Goal: Information Seeking & Learning: Learn about a topic

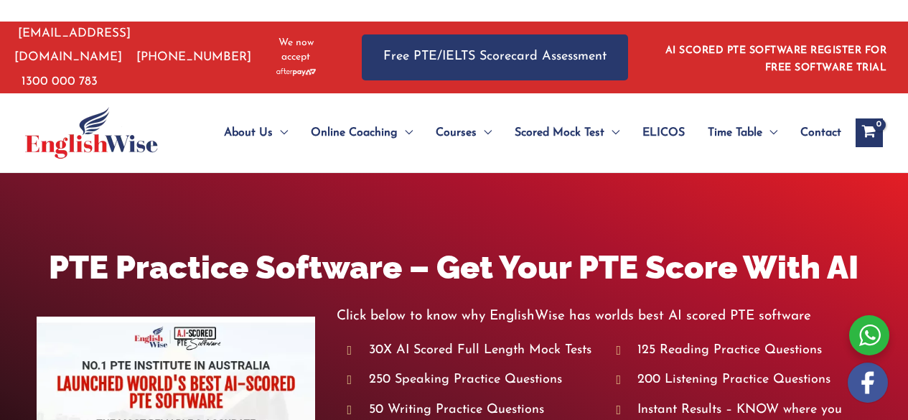
scroll to position [248, 0]
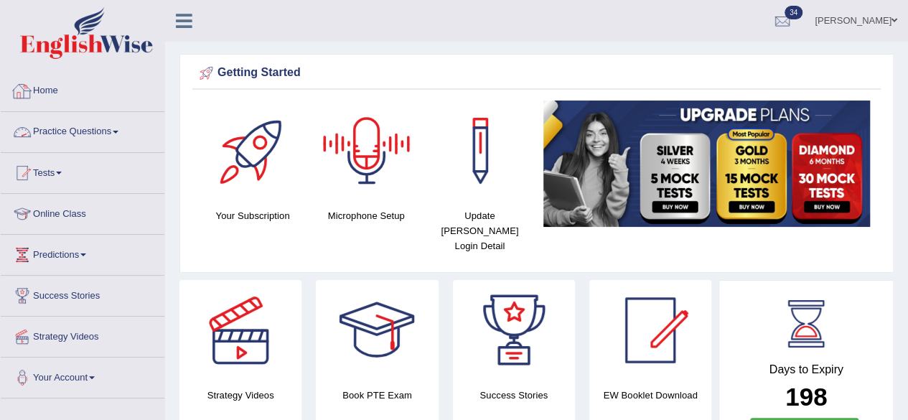
click at [70, 127] on link "Practice Questions" at bounding box center [83, 130] width 164 height 36
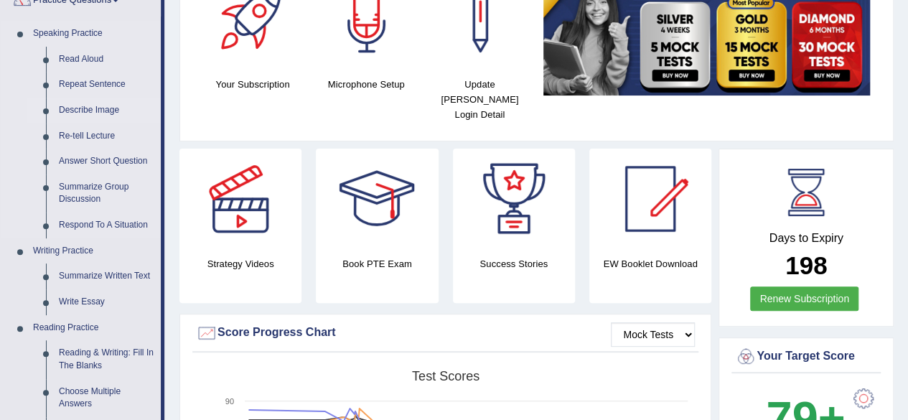
scroll to position [316, 0]
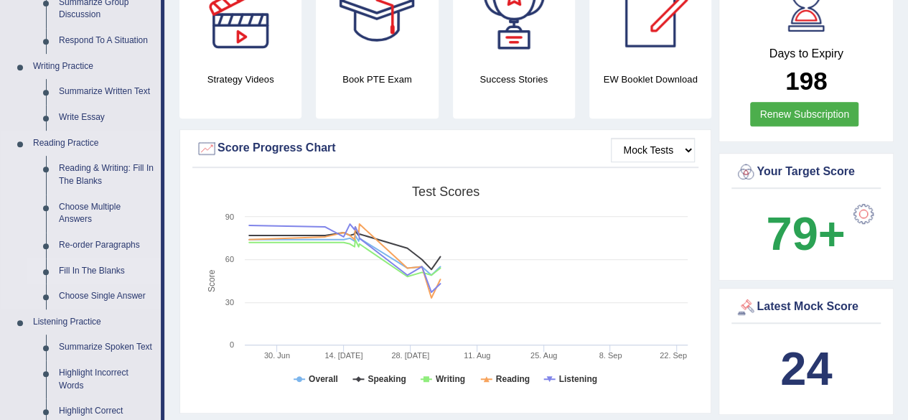
click at [88, 265] on link "Fill In The Blanks" at bounding box center [106, 272] width 108 height 26
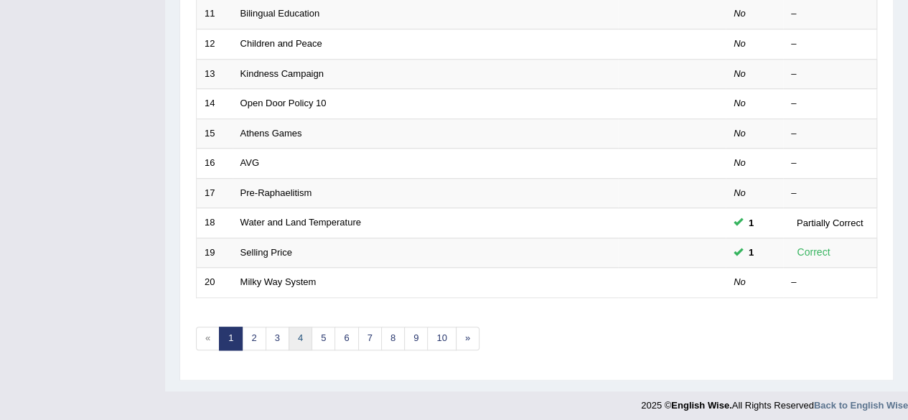
click at [294, 327] on link "4" at bounding box center [301, 339] width 24 height 24
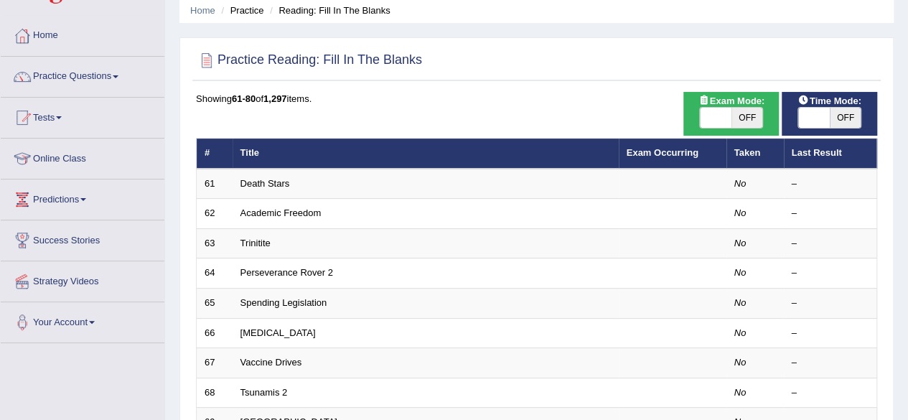
scroll to position [56, 0]
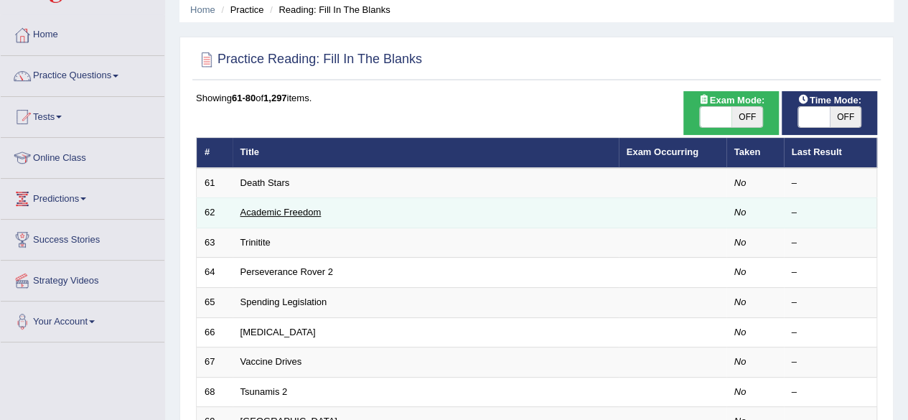
click at [261, 209] on link "Academic Freedom" at bounding box center [281, 212] width 81 height 11
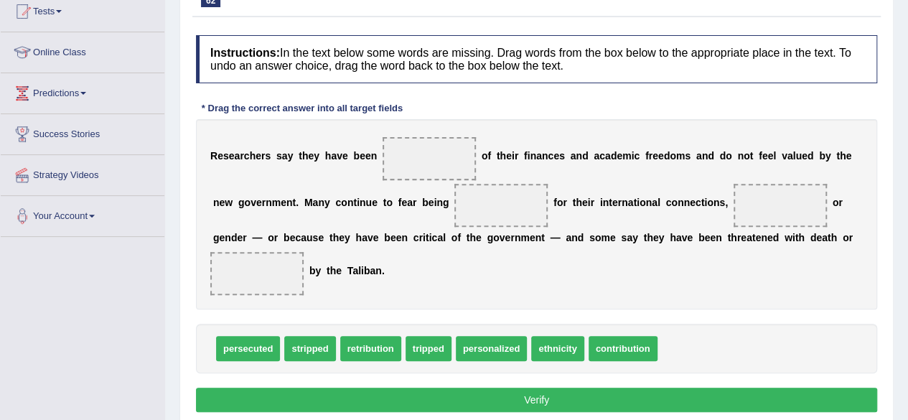
scroll to position [169, 0]
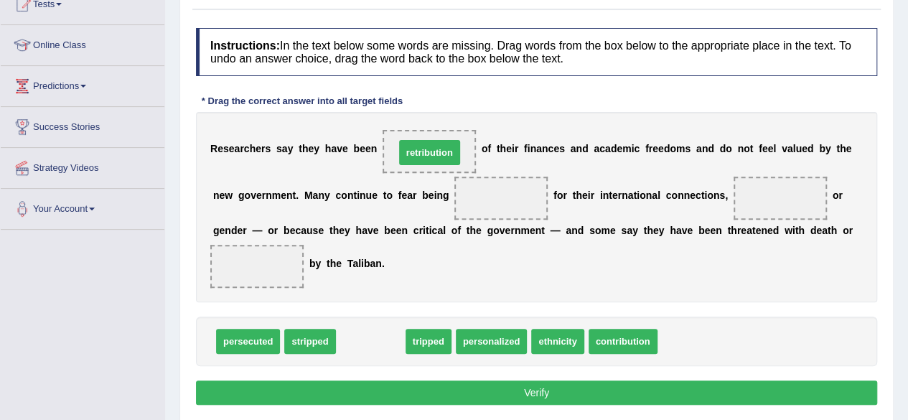
drag, startPoint x: 366, startPoint y: 337, endPoint x: 425, endPoint y: 148, distance: 197.8
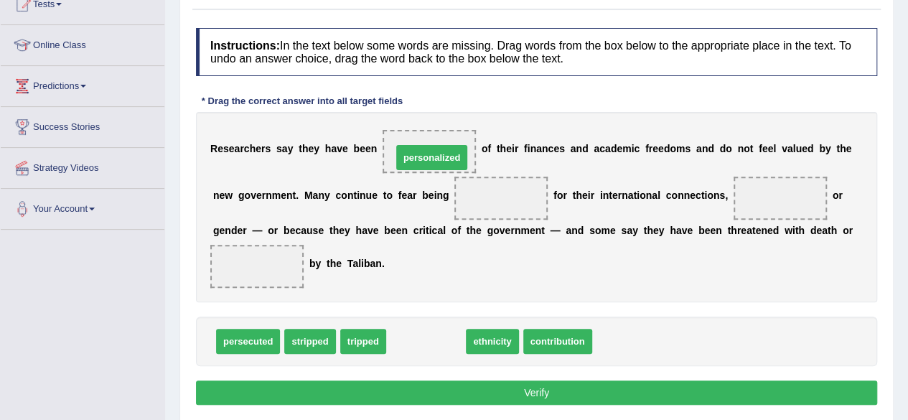
drag, startPoint x: 424, startPoint y: 335, endPoint x: 429, endPoint y: 148, distance: 187.5
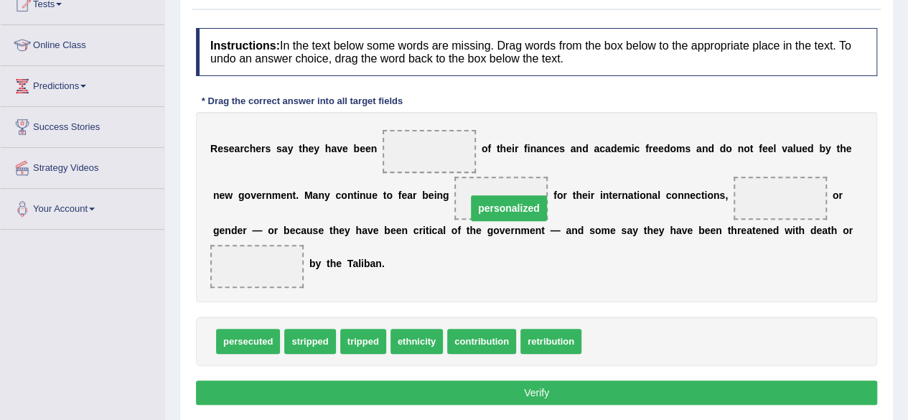
drag, startPoint x: 427, startPoint y: 152, endPoint x: 504, endPoint y: 200, distance: 90.9
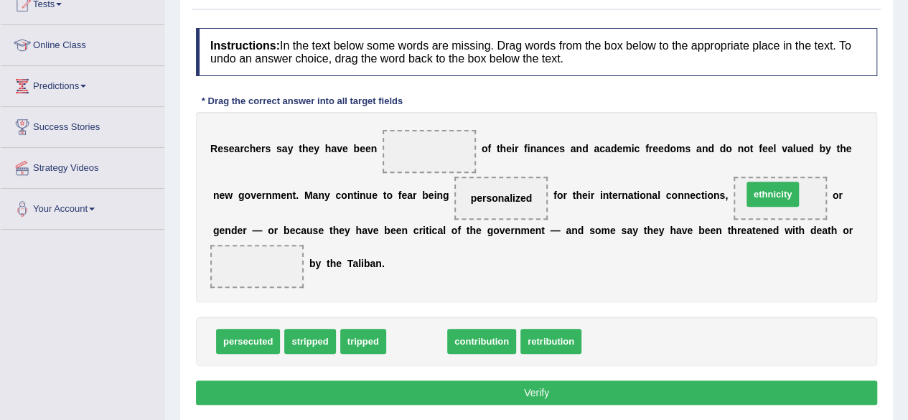
drag, startPoint x: 419, startPoint y: 334, endPoint x: 775, endPoint y: 187, distance: 385.2
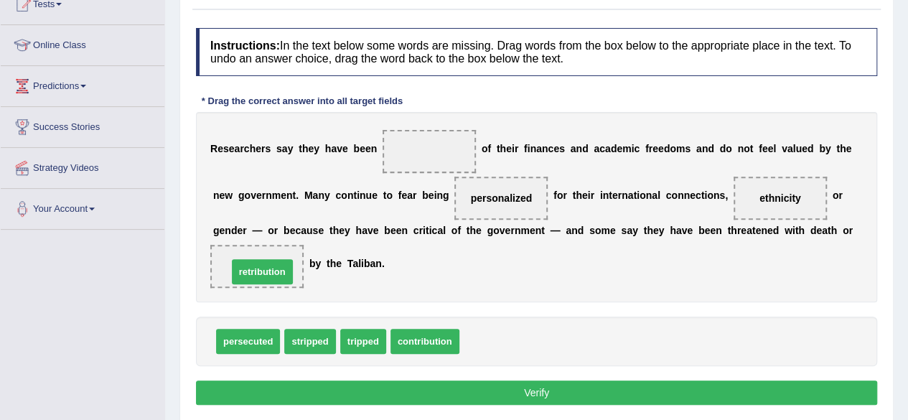
drag, startPoint x: 476, startPoint y: 336, endPoint x: 244, endPoint y: 266, distance: 242.2
drag, startPoint x: 315, startPoint y: 335, endPoint x: 262, endPoint y: 261, distance: 91.3
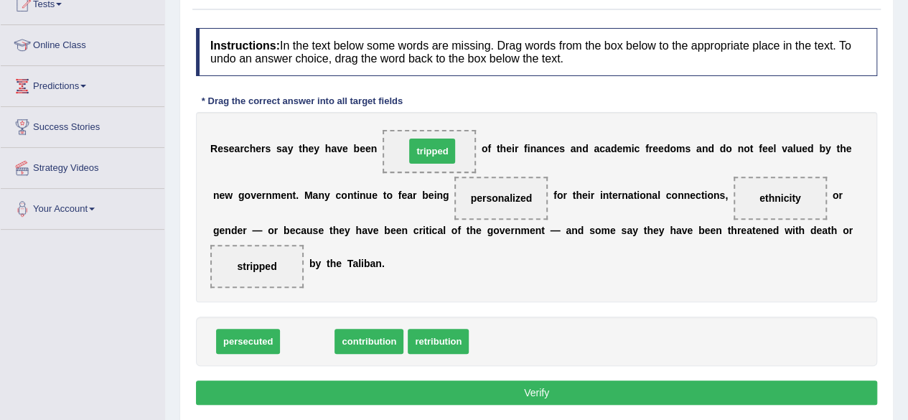
drag, startPoint x: 310, startPoint y: 337, endPoint x: 434, endPoint y: 147, distance: 227.7
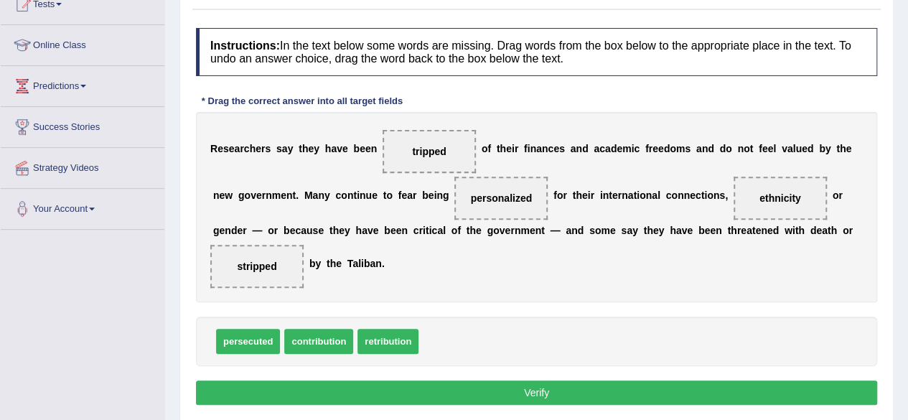
click at [438, 386] on button "Verify" at bounding box center [537, 393] width 682 height 24
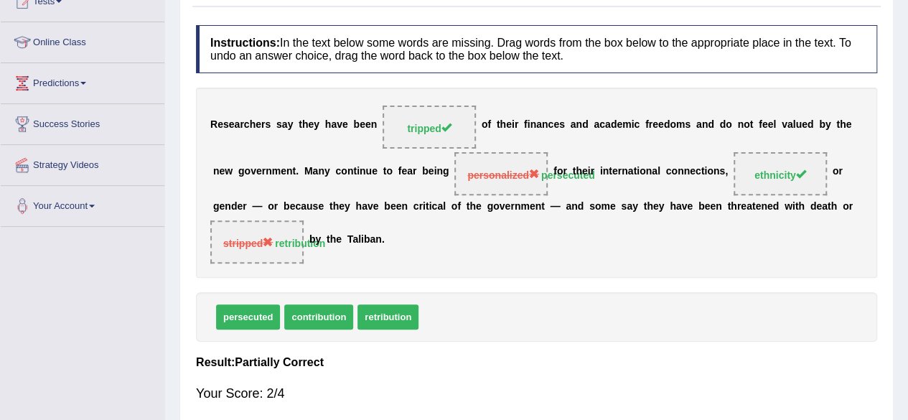
scroll to position [98, 0]
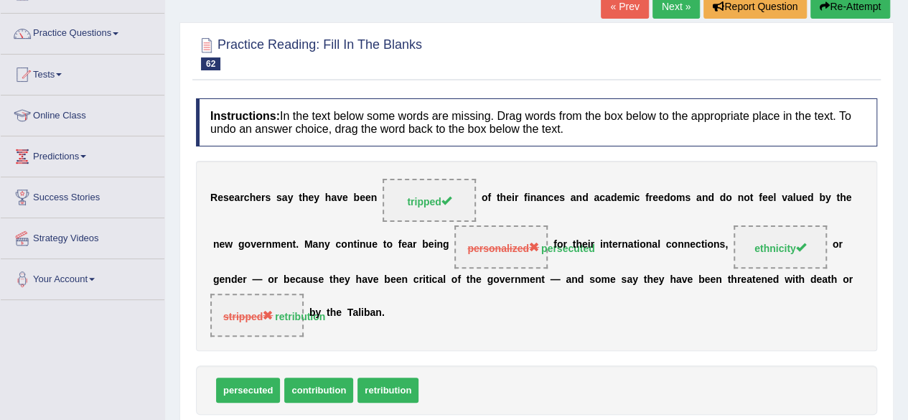
click at [667, 9] on link "Next »" at bounding box center [676, 6] width 47 height 24
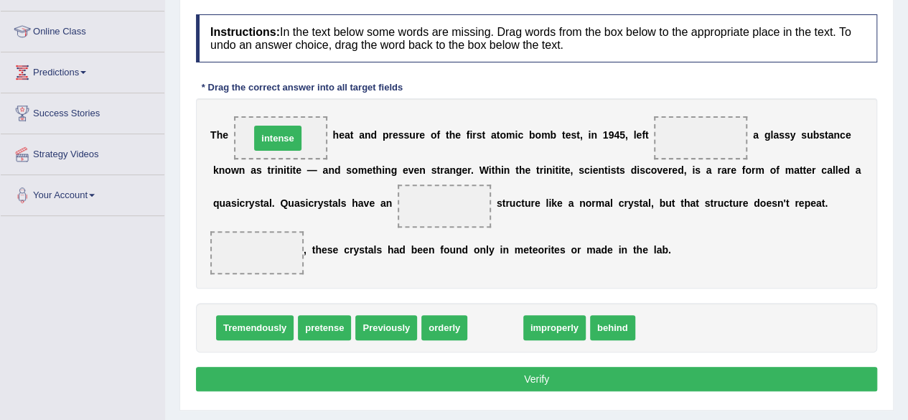
drag, startPoint x: 499, startPoint y: 325, endPoint x: 291, endPoint y: 136, distance: 281.2
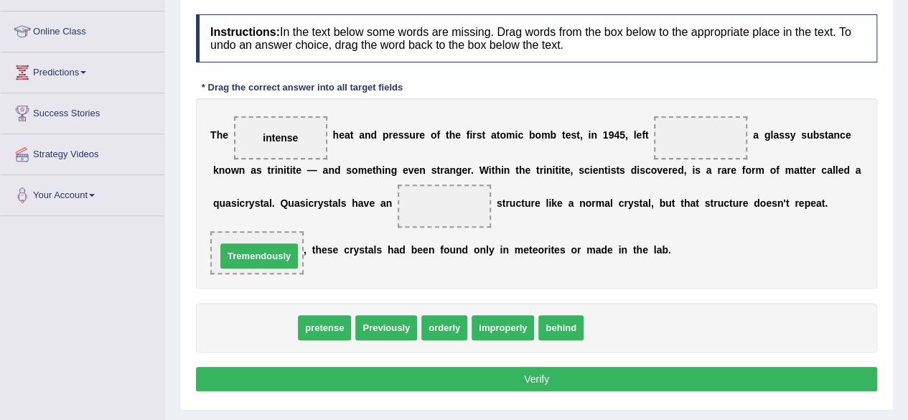
drag, startPoint x: 256, startPoint y: 322, endPoint x: 256, endPoint y: 244, distance: 78.3
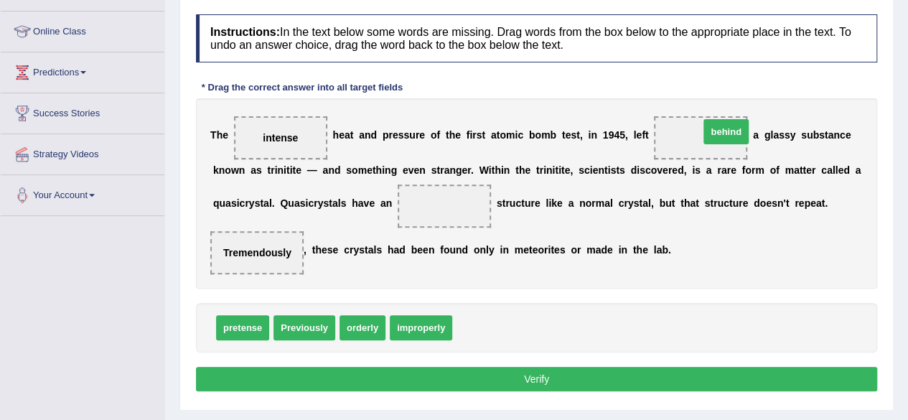
drag, startPoint x: 468, startPoint y: 325, endPoint x: 687, endPoint y: 121, distance: 298.3
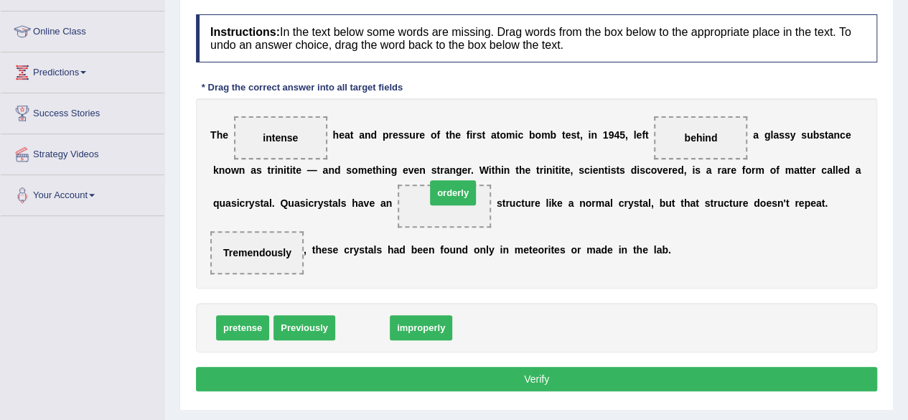
drag, startPoint x: 356, startPoint y: 322, endPoint x: 447, endPoint y: 189, distance: 161.3
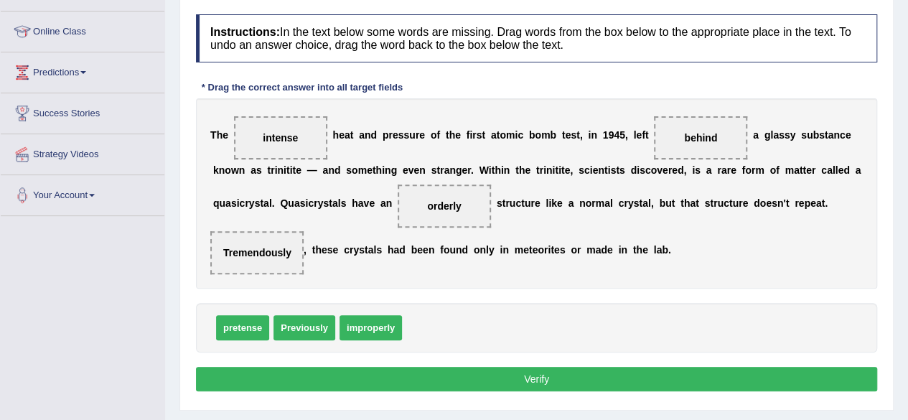
click at [450, 376] on button "Verify" at bounding box center [537, 379] width 682 height 24
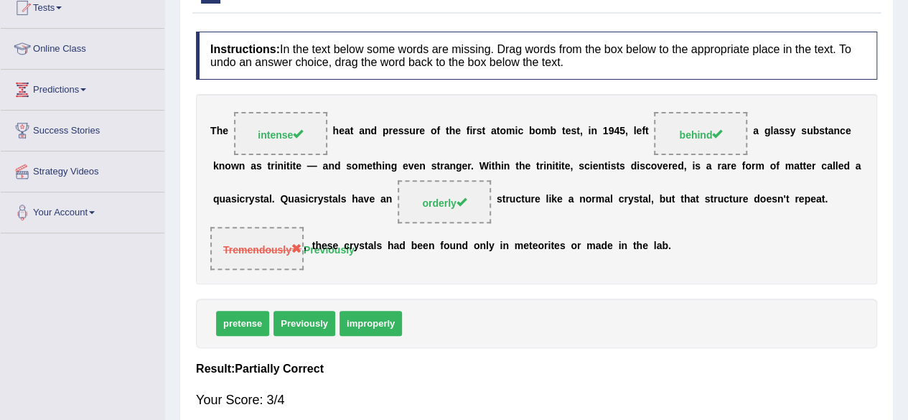
scroll to position [164, 0]
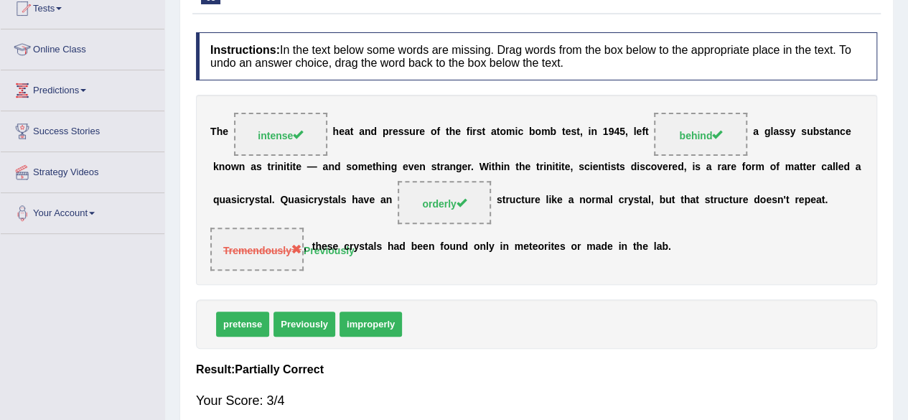
click at [419, 317] on div "pretense Previously improperly" at bounding box center [537, 324] width 682 height 50
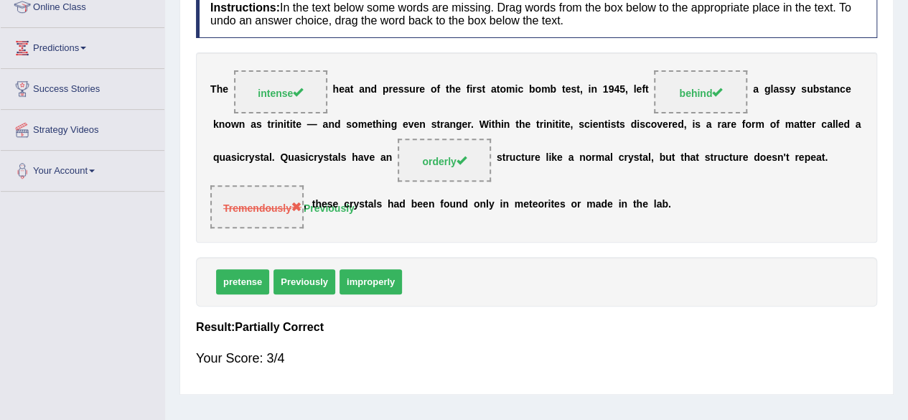
scroll to position [0, 0]
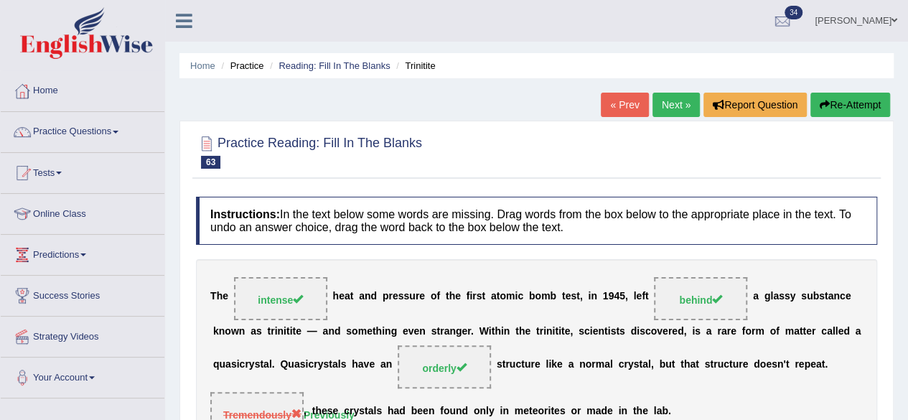
click at [676, 101] on link "Next »" at bounding box center [676, 105] width 47 height 24
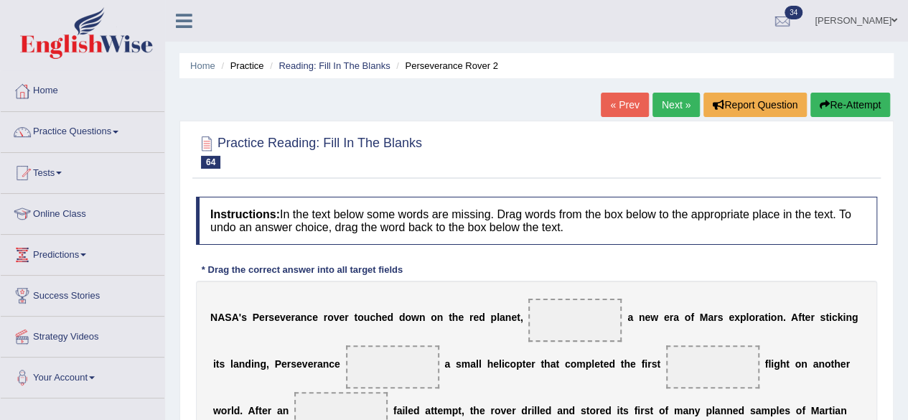
scroll to position [147, 0]
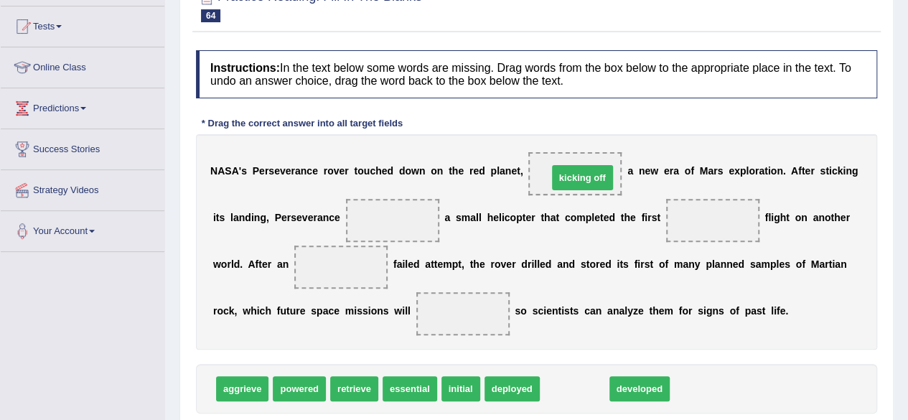
drag, startPoint x: 573, startPoint y: 386, endPoint x: 572, endPoint y: 175, distance: 211.1
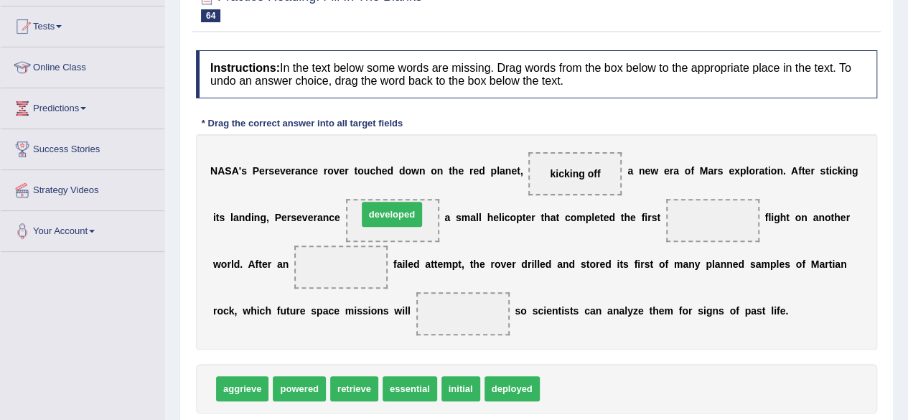
drag, startPoint x: 577, startPoint y: 391, endPoint x: 395, endPoint y: 217, distance: 252.4
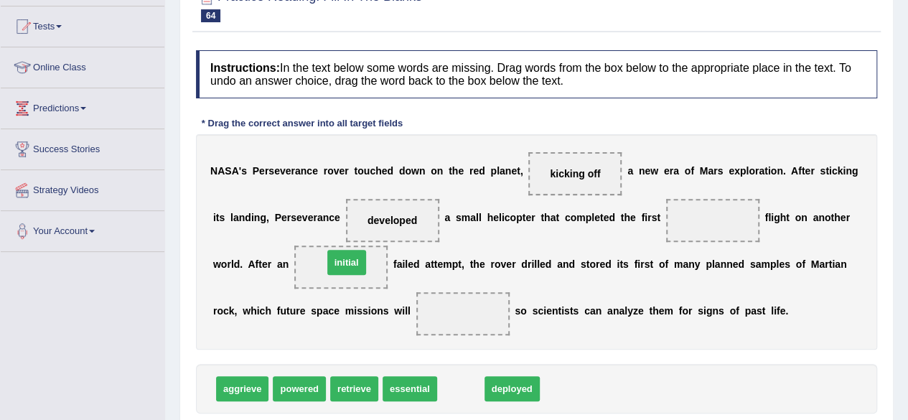
drag, startPoint x: 457, startPoint y: 388, endPoint x: 343, endPoint y: 264, distance: 168.7
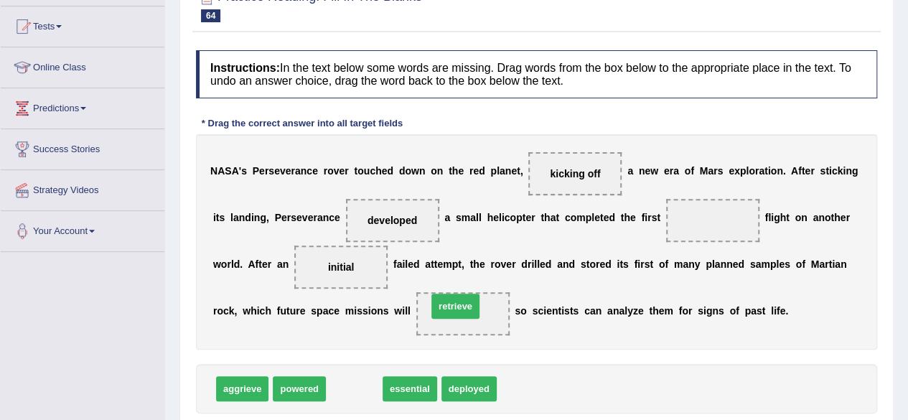
drag, startPoint x: 353, startPoint y: 386, endPoint x: 460, endPoint y: 314, distance: 129.5
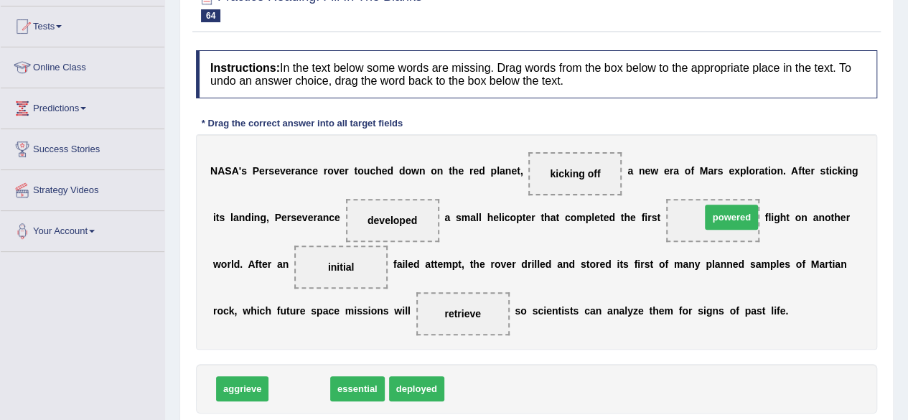
drag, startPoint x: 292, startPoint y: 388, endPoint x: 715, endPoint y: 203, distance: 461.5
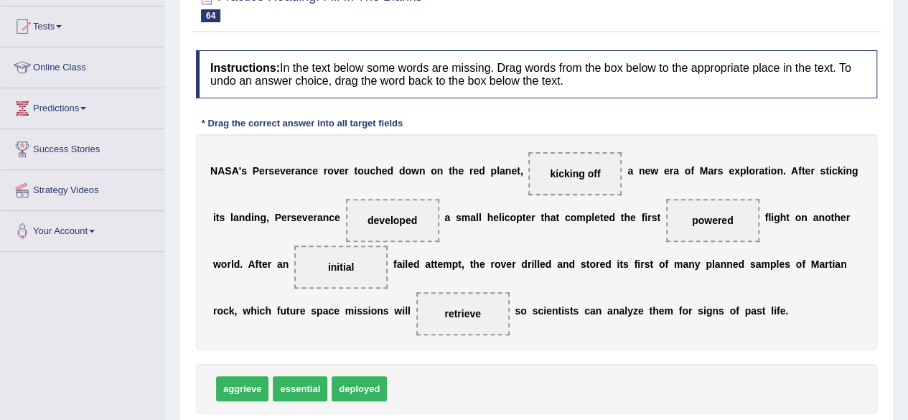
scroll to position [282, 0]
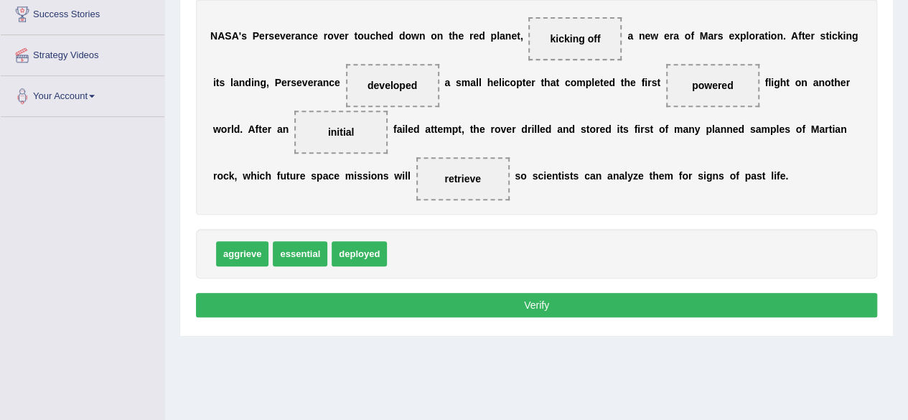
click at [496, 304] on button "Verify" at bounding box center [537, 305] width 682 height 24
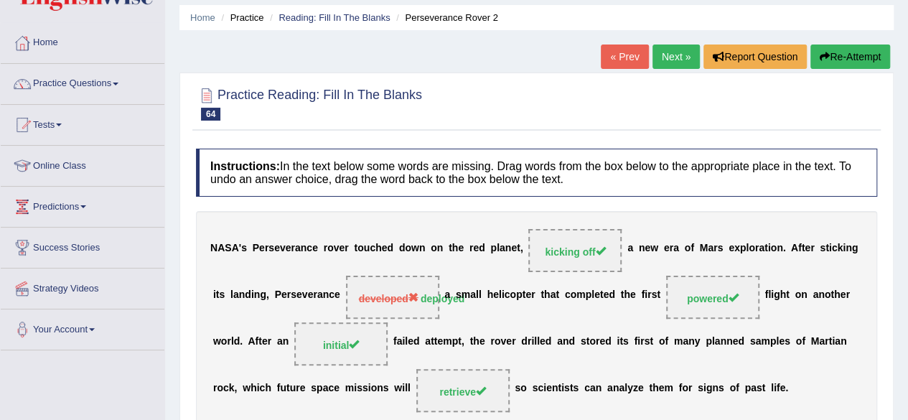
scroll to position [47, 0]
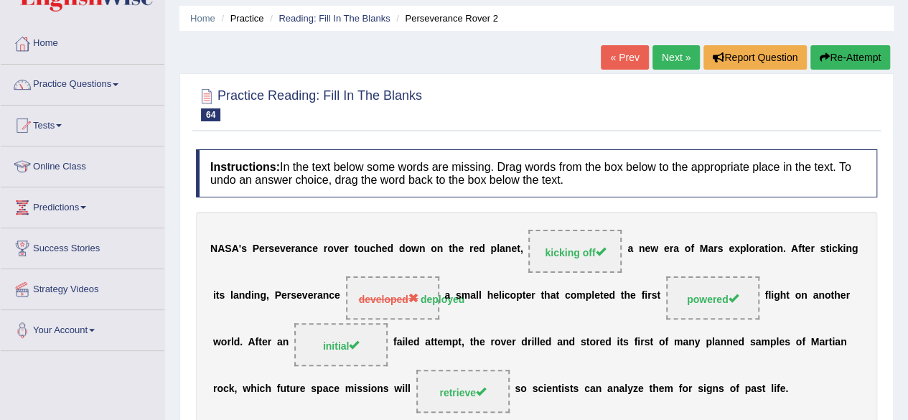
click at [669, 65] on link "Next »" at bounding box center [676, 57] width 47 height 24
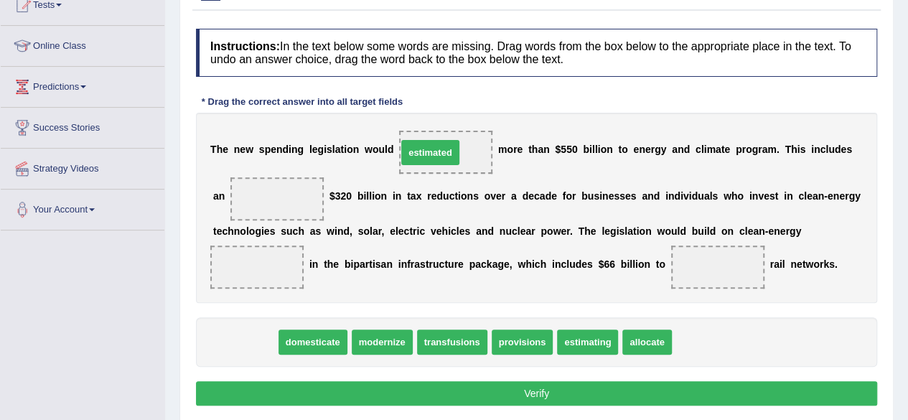
drag, startPoint x: 248, startPoint y: 350, endPoint x: 440, endPoint y: 162, distance: 268.1
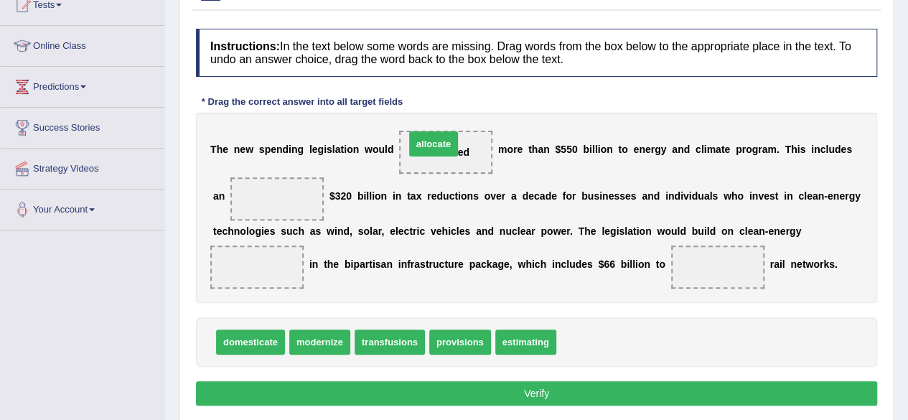
drag, startPoint x: 581, startPoint y: 341, endPoint x: 432, endPoint y: 143, distance: 247.8
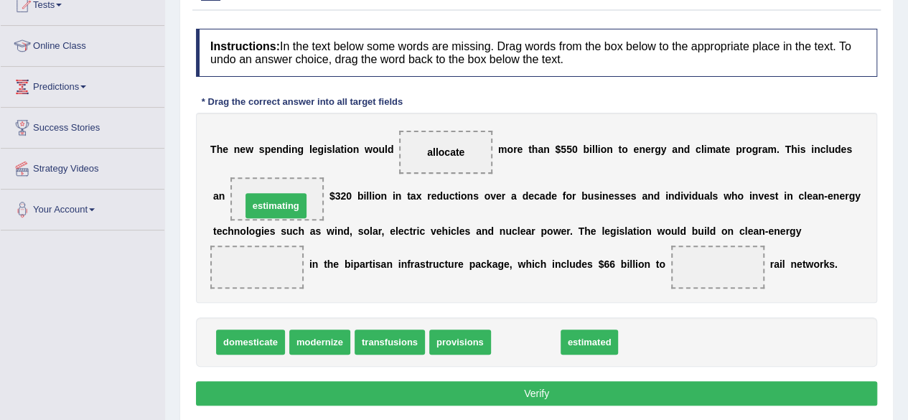
drag, startPoint x: 524, startPoint y: 343, endPoint x: 274, endPoint y: 204, distance: 285.8
drag, startPoint x: 496, startPoint y: 336, endPoint x: 260, endPoint y: 203, distance: 271.1
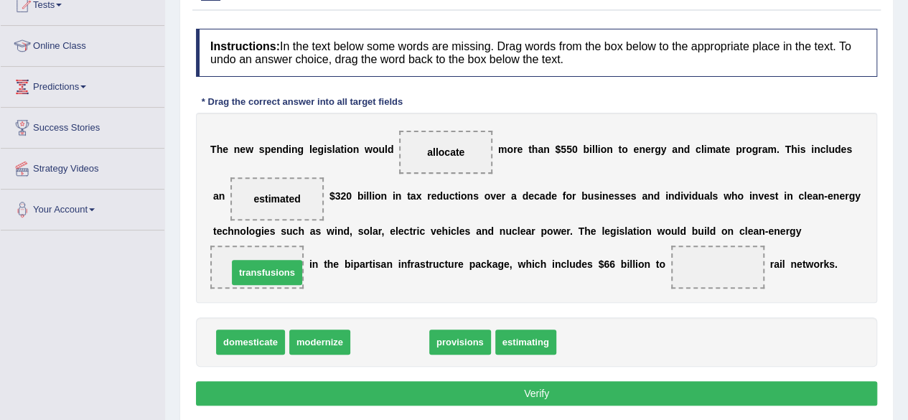
drag, startPoint x: 394, startPoint y: 341, endPoint x: 271, endPoint y: 271, distance: 141.2
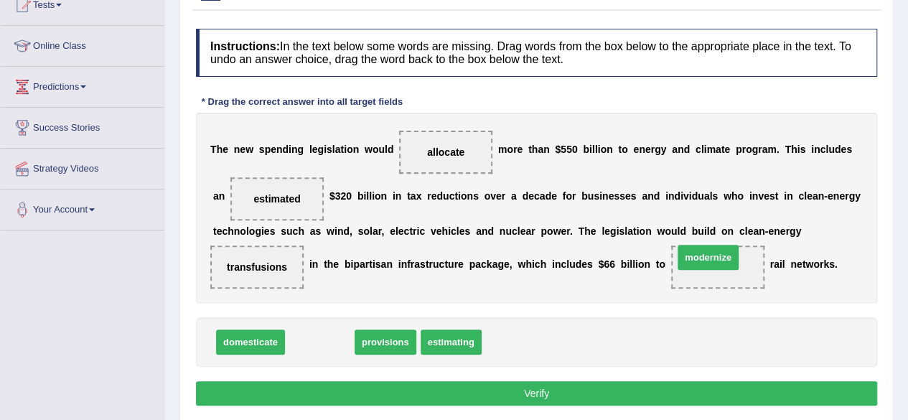
drag, startPoint x: 305, startPoint y: 338, endPoint x: 694, endPoint y: 255, distance: 398.1
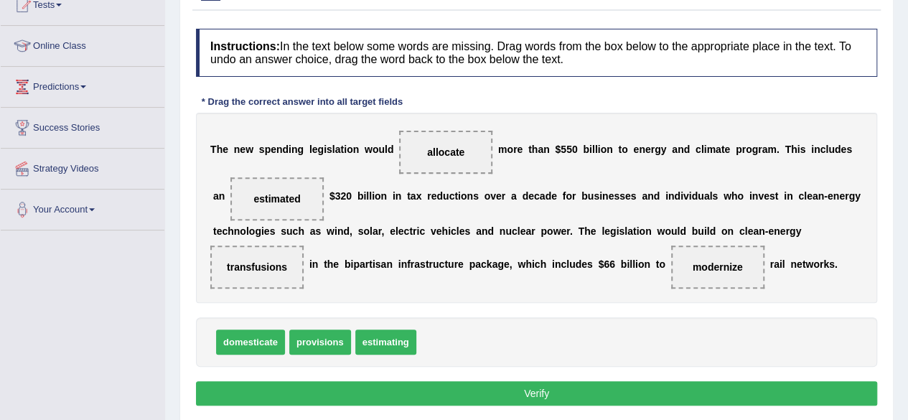
click at [498, 394] on button "Verify" at bounding box center [537, 393] width 682 height 24
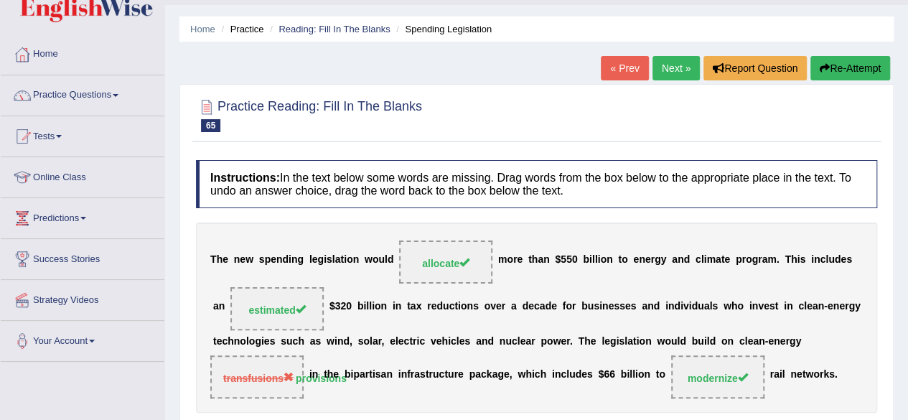
scroll to position [35, 0]
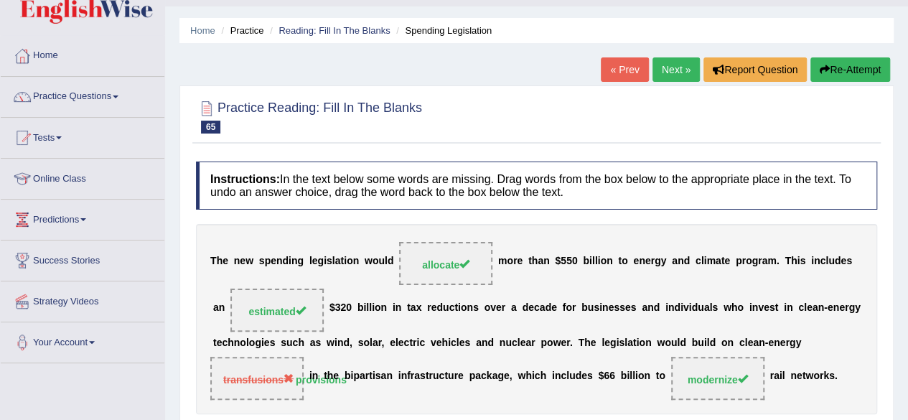
click at [658, 74] on link "Next »" at bounding box center [676, 69] width 47 height 24
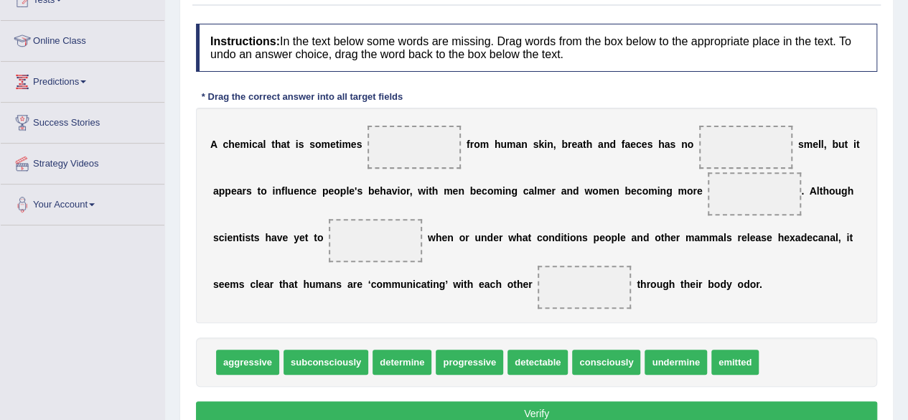
scroll to position [197, 0]
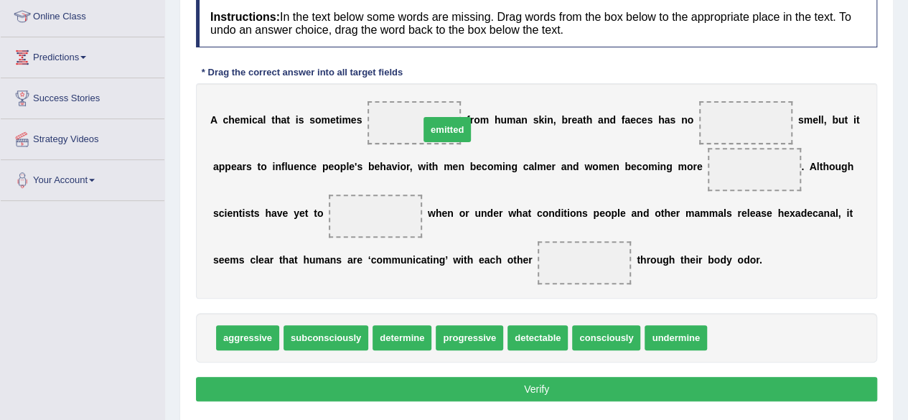
drag, startPoint x: 723, startPoint y: 328, endPoint x: 435, endPoint y: 121, distance: 355.0
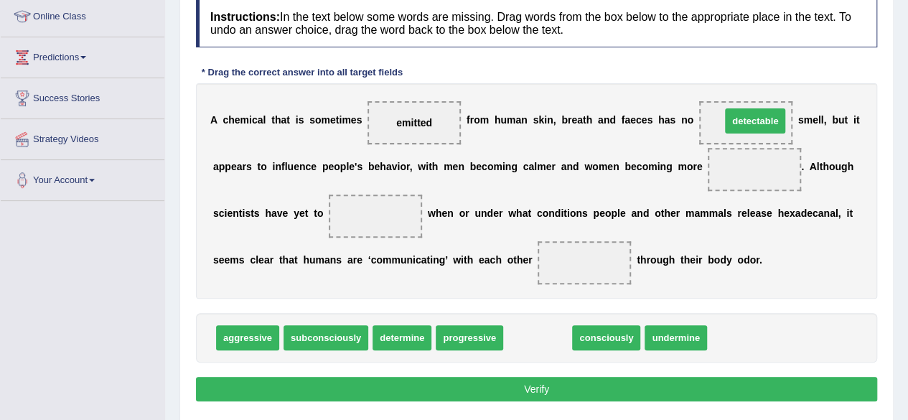
drag, startPoint x: 539, startPoint y: 337, endPoint x: 757, endPoint y: 120, distance: 307.2
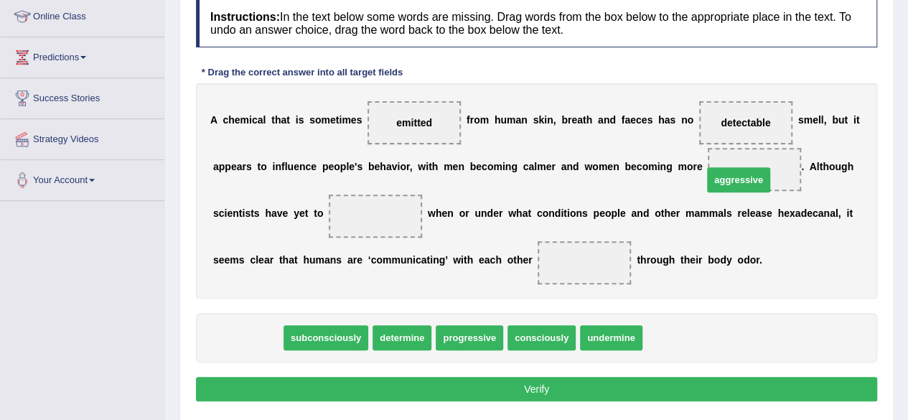
drag, startPoint x: 244, startPoint y: 333, endPoint x: 759, endPoint y: 175, distance: 538.8
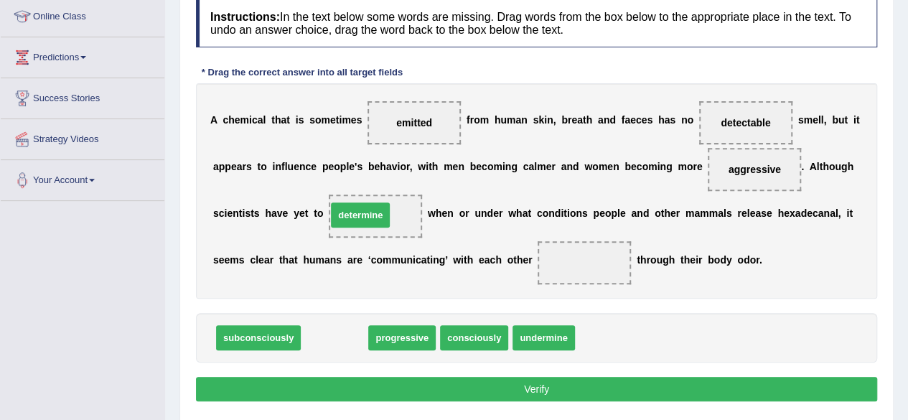
drag, startPoint x: 349, startPoint y: 335, endPoint x: 381, endPoint y: 214, distance: 125.4
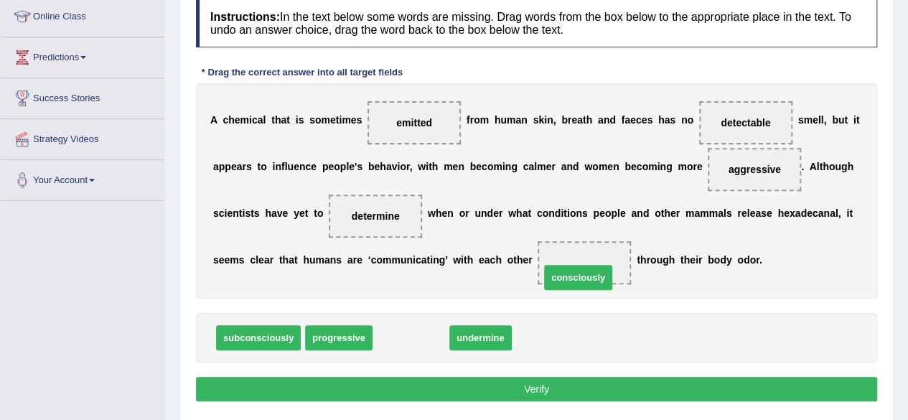
drag, startPoint x: 417, startPoint y: 335, endPoint x: 585, endPoint y: 274, distance: 178.8
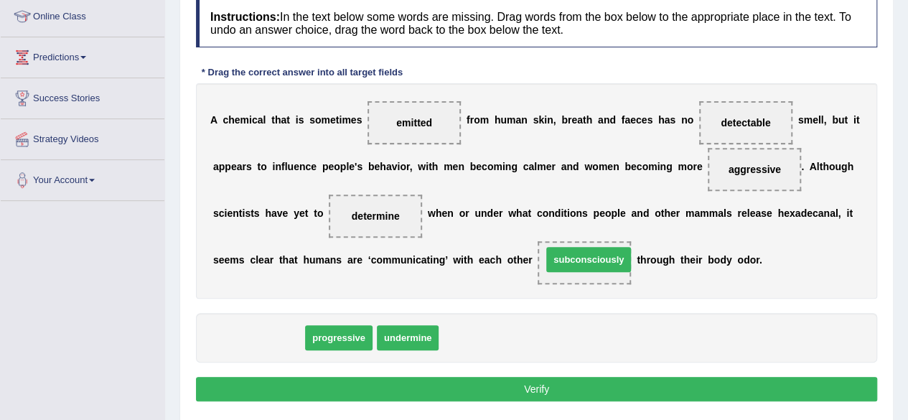
drag, startPoint x: 271, startPoint y: 335, endPoint x: 601, endPoint y: 259, distance: 339.2
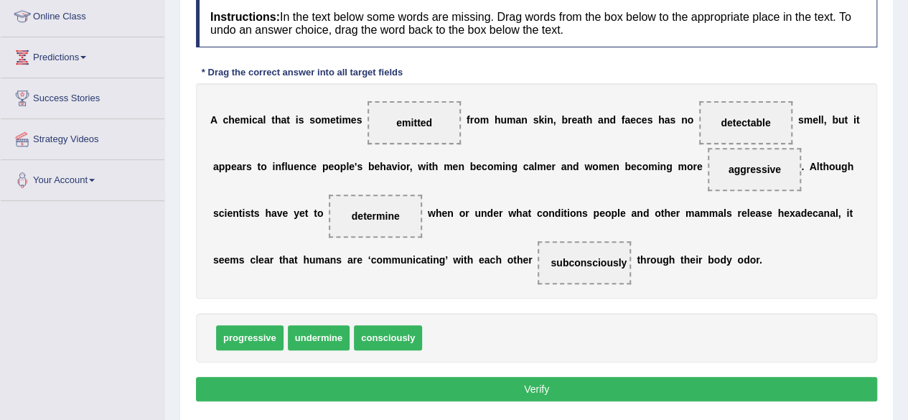
click at [488, 386] on button "Verify" at bounding box center [537, 389] width 682 height 24
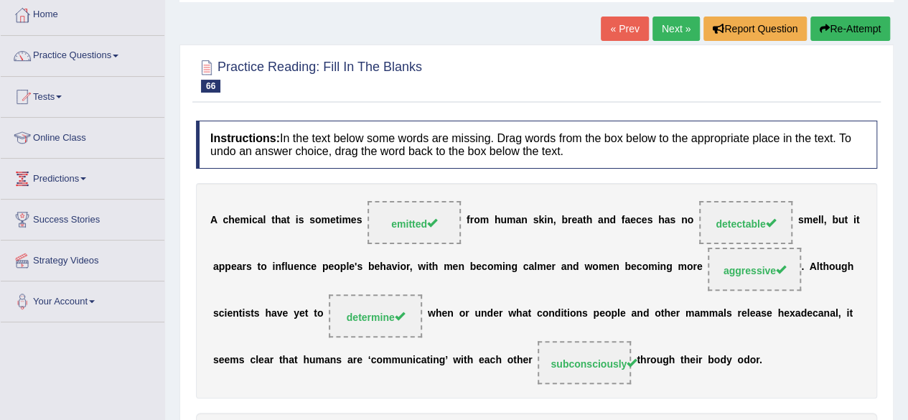
scroll to position [75, 0]
click at [669, 35] on link "Next »" at bounding box center [676, 29] width 47 height 24
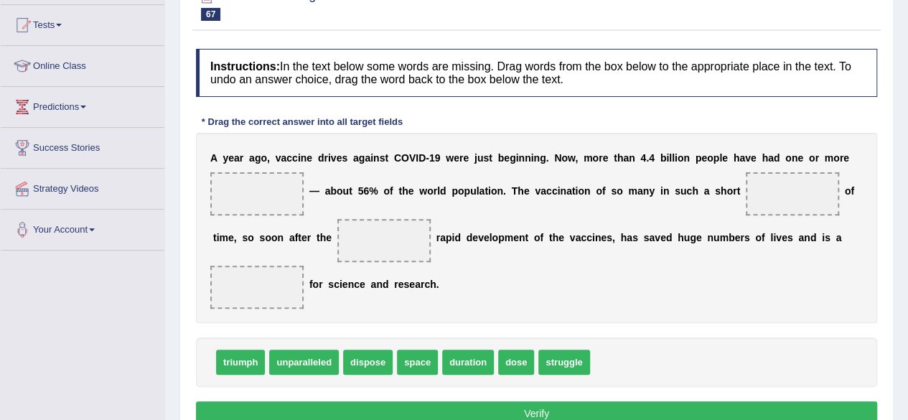
scroll to position [142, 0]
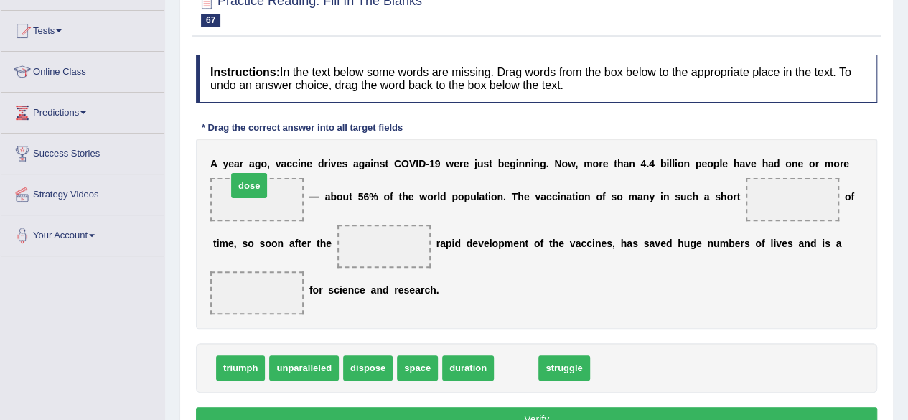
drag, startPoint x: 521, startPoint y: 364, endPoint x: 254, endPoint y: 182, distance: 323.5
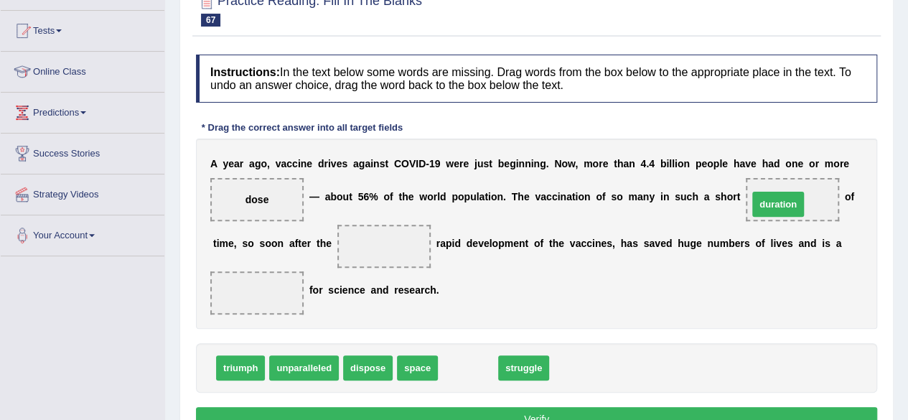
drag, startPoint x: 470, startPoint y: 367, endPoint x: 773, endPoint y: 212, distance: 340.5
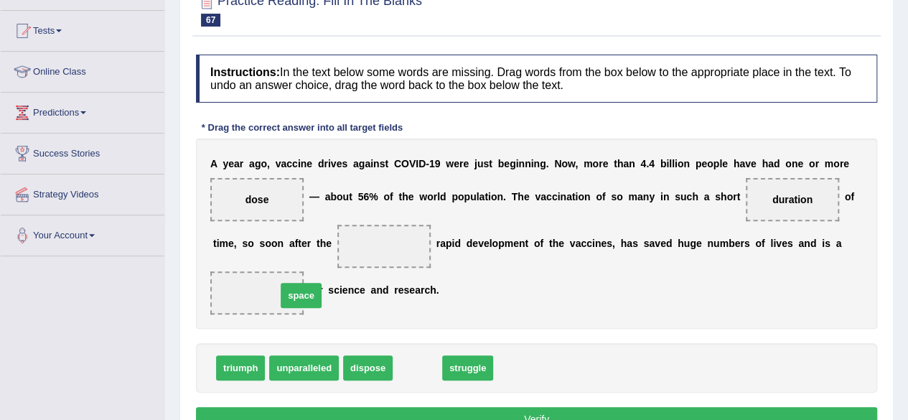
drag, startPoint x: 428, startPoint y: 367, endPoint x: 286, endPoint y: 300, distance: 157.1
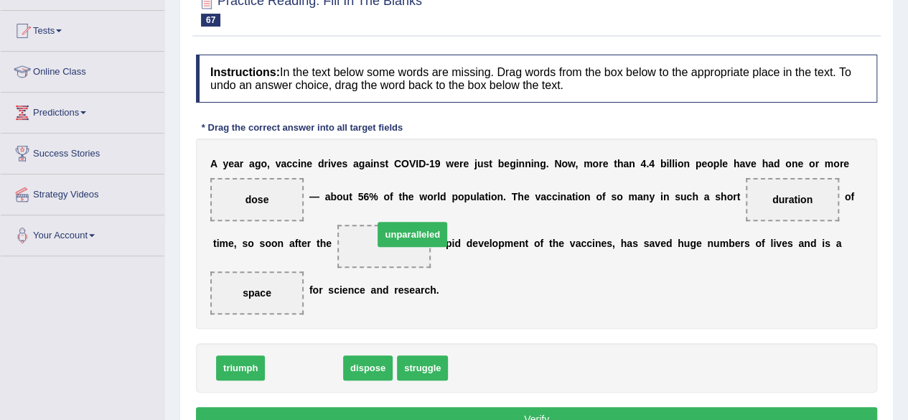
drag, startPoint x: 317, startPoint y: 363, endPoint x: 409, endPoint y: 236, distance: 156.5
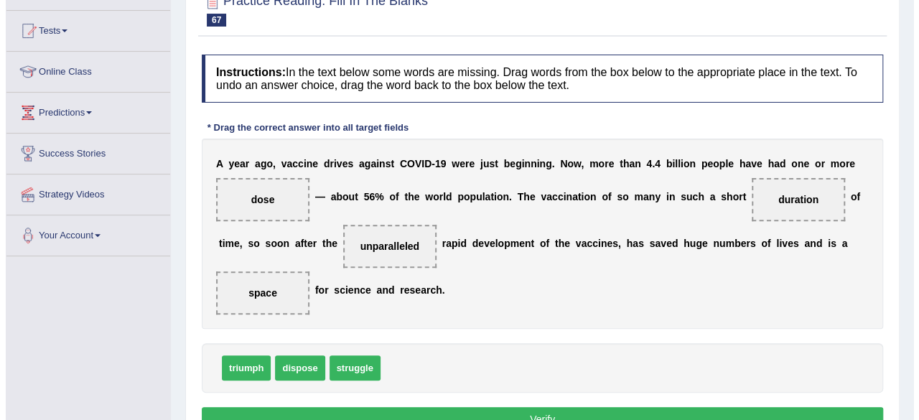
scroll to position [206, 0]
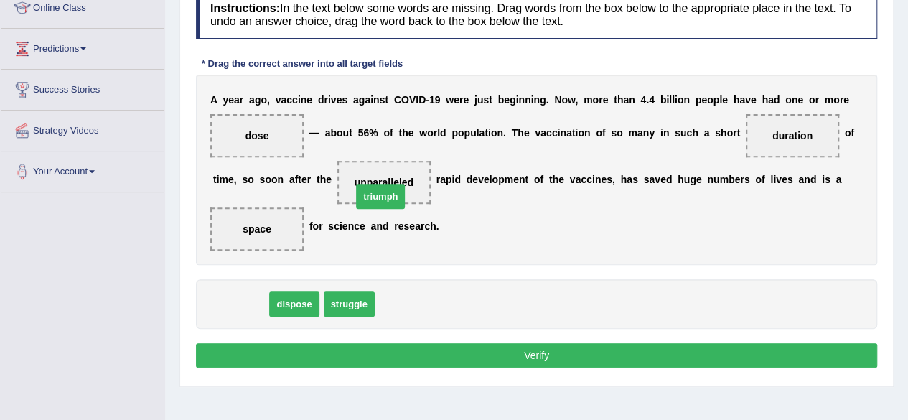
drag, startPoint x: 248, startPoint y: 302, endPoint x: 389, endPoint y: 195, distance: 177.3
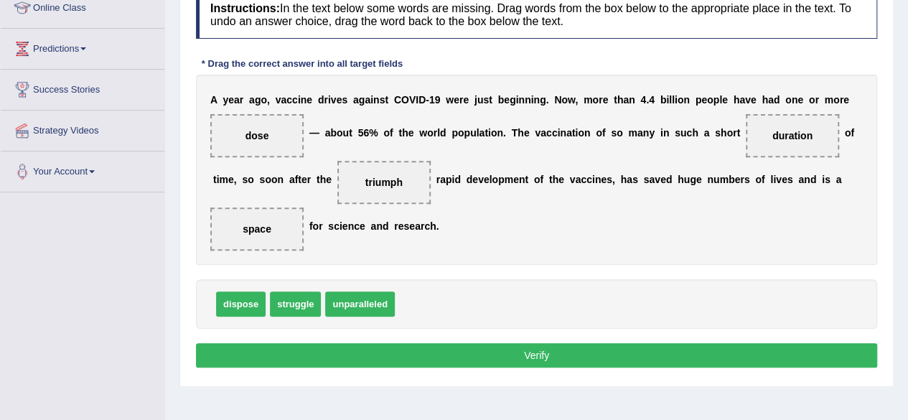
click at [306, 310] on span "struggle" at bounding box center [295, 304] width 51 height 25
drag, startPoint x: 306, startPoint y: 310, endPoint x: 389, endPoint y: 192, distance: 144.3
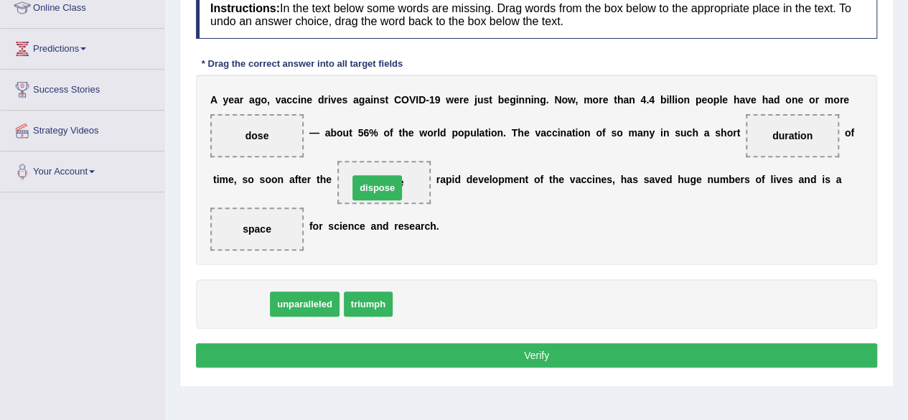
drag, startPoint x: 254, startPoint y: 302, endPoint x: 391, endPoint y: 185, distance: 179.3
drag, startPoint x: 259, startPoint y: 308, endPoint x: 403, endPoint y: 185, distance: 190.0
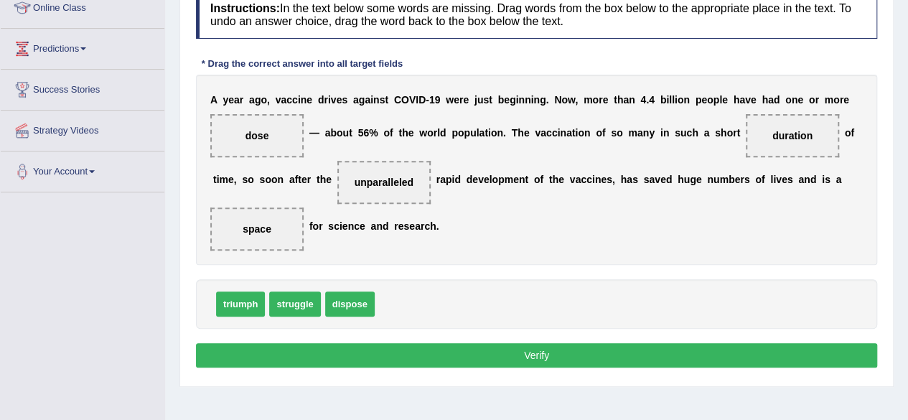
click at [470, 348] on button "Verify" at bounding box center [537, 355] width 682 height 24
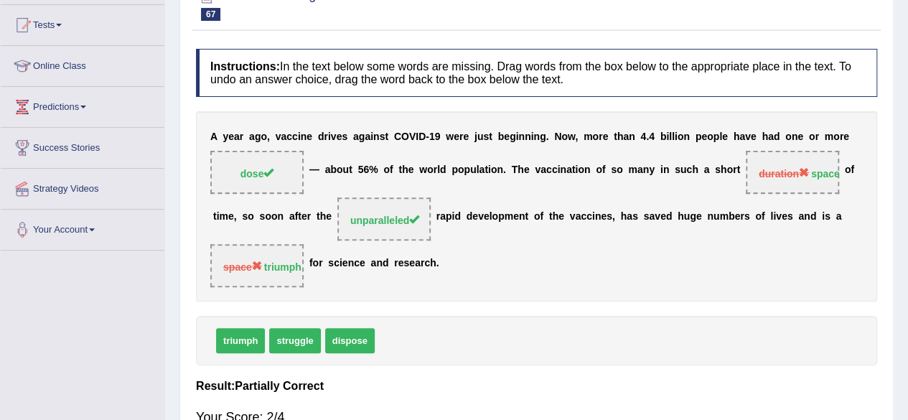
scroll to position [147, 0]
click at [470, 348] on div "triumph struggle dispose" at bounding box center [537, 342] width 682 height 50
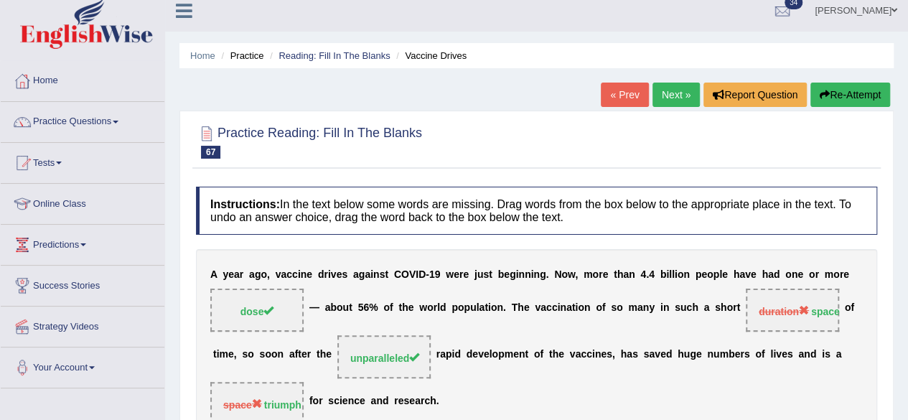
scroll to position [0, 0]
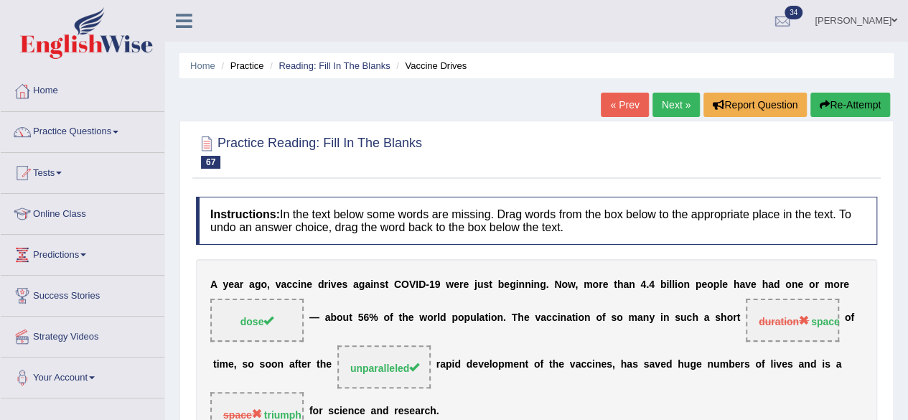
click at [658, 108] on link "Next »" at bounding box center [676, 105] width 47 height 24
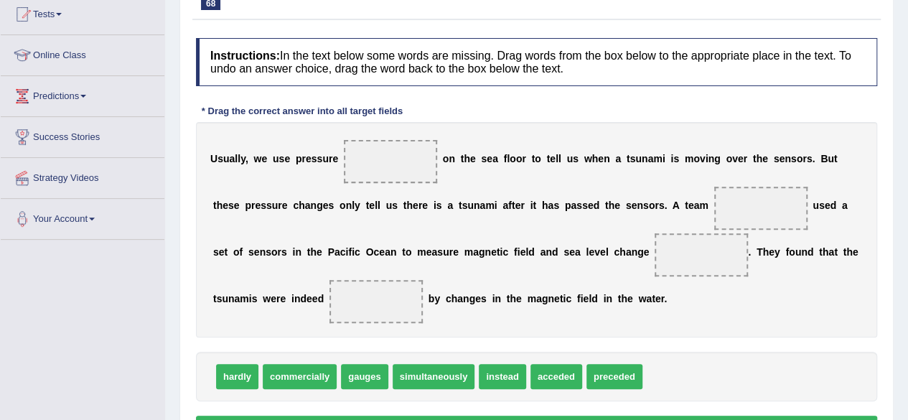
scroll to position [158, 0]
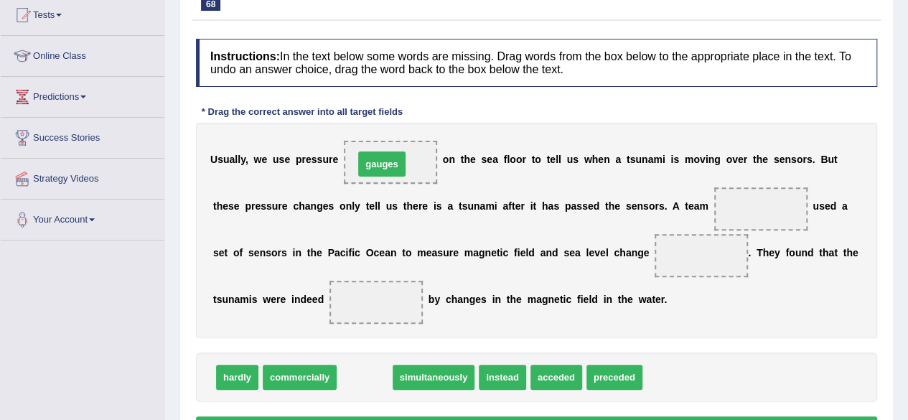
drag, startPoint x: 366, startPoint y: 373, endPoint x: 384, endPoint y: 159, distance: 214.0
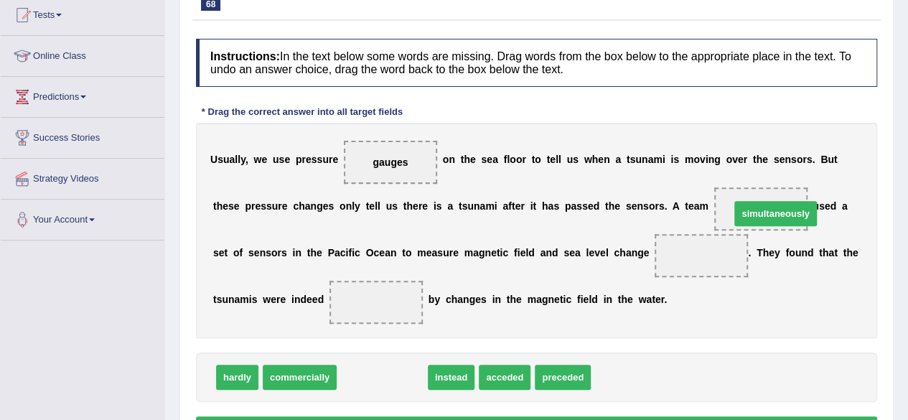
drag, startPoint x: 394, startPoint y: 380, endPoint x: 787, endPoint y: 216, distance: 426.3
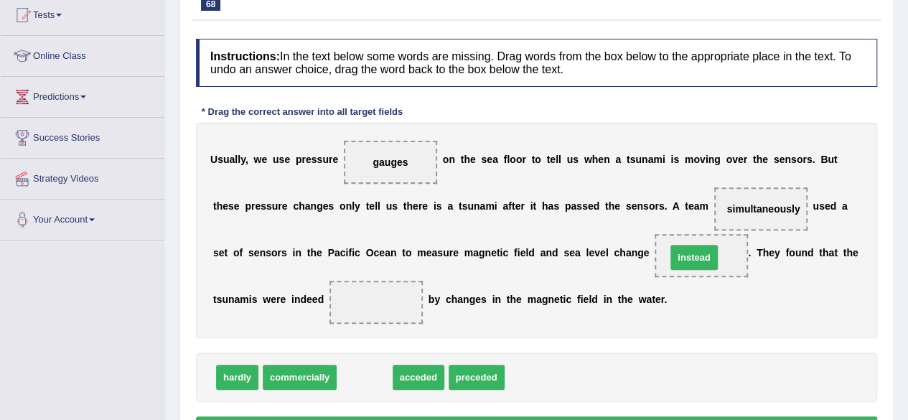
drag, startPoint x: 374, startPoint y: 373, endPoint x: 702, endPoint y: 255, distance: 348.9
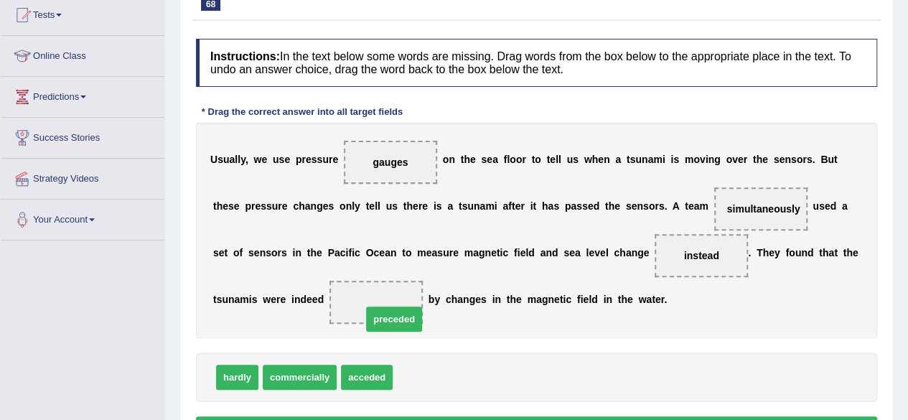
drag, startPoint x: 425, startPoint y: 372, endPoint x: 389, endPoint y: 297, distance: 82.9
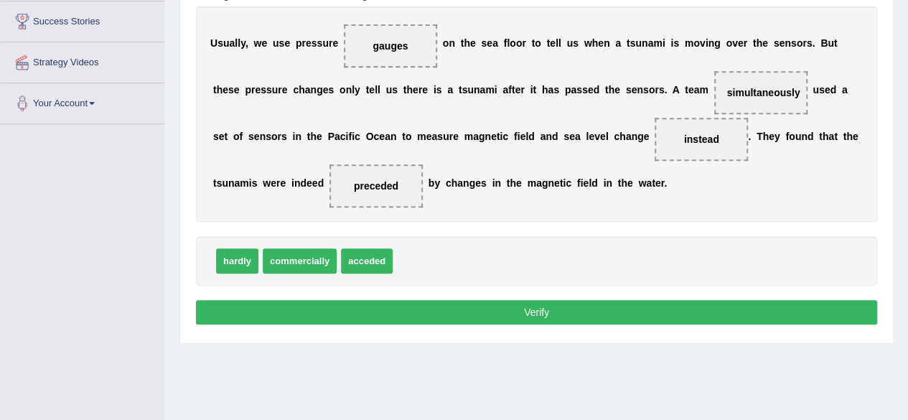
scroll to position [282, 0]
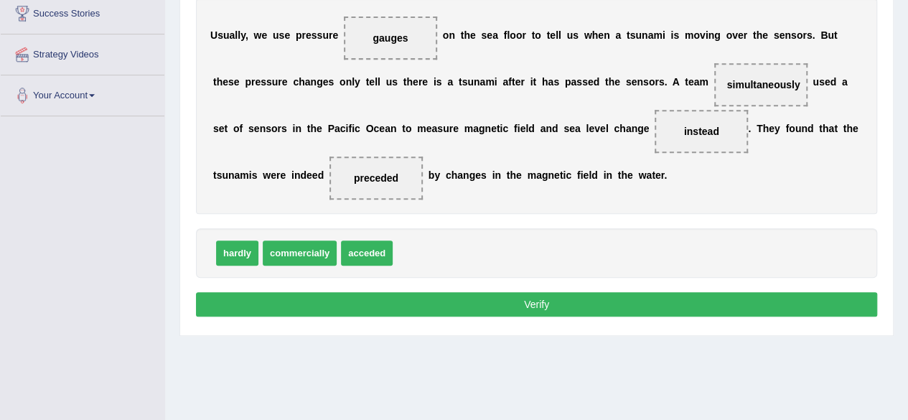
click at [382, 297] on button "Verify" at bounding box center [537, 304] width 682 height 24
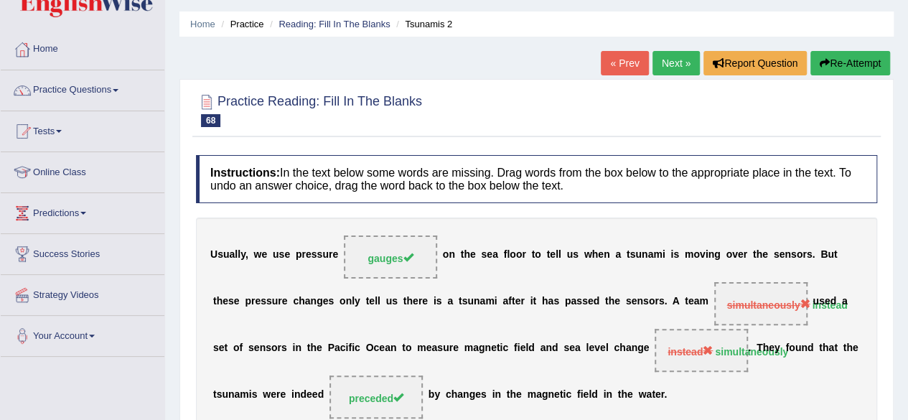
scroll to position [29, 0]
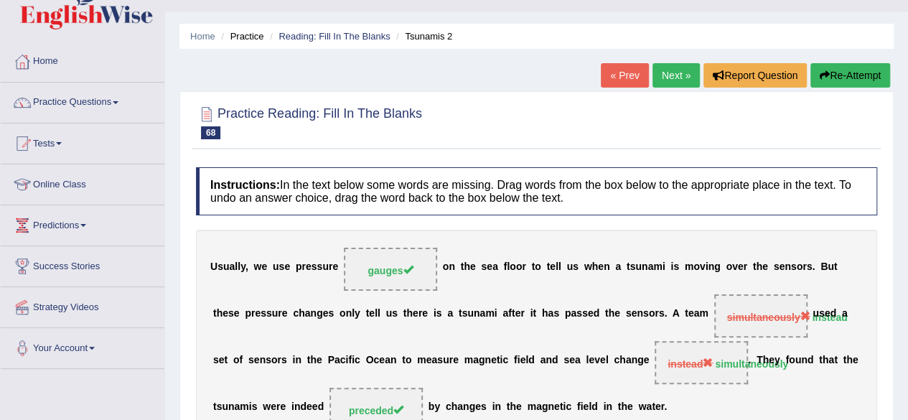
click at [671, 71] on link "Next »" at bounding box center [676, 75] width 47 height 24
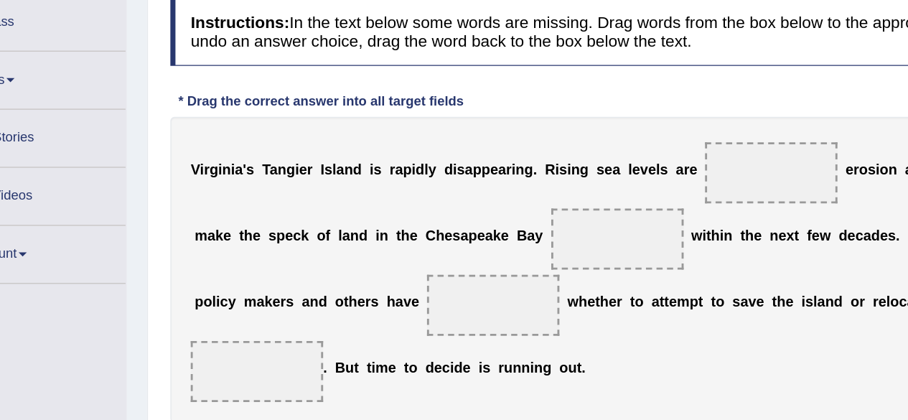
scroll to position [144, 0]
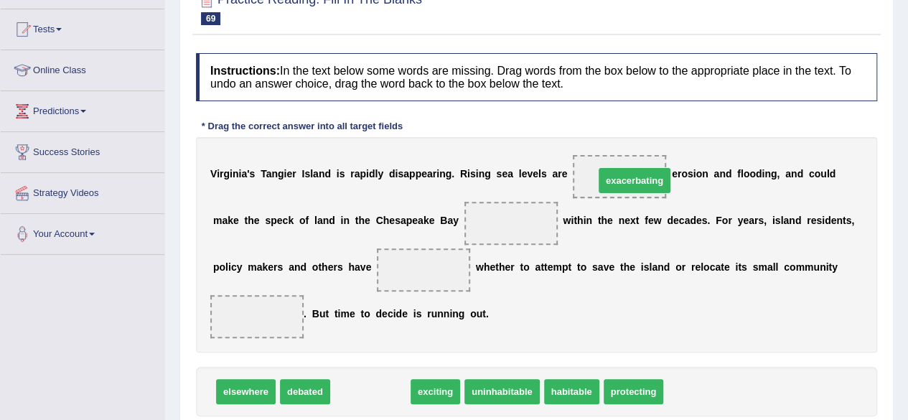
drag, startPoint x: 379, startPoint y: 391, endPoint x: 643, endPoint y: 180, distance: 338.3
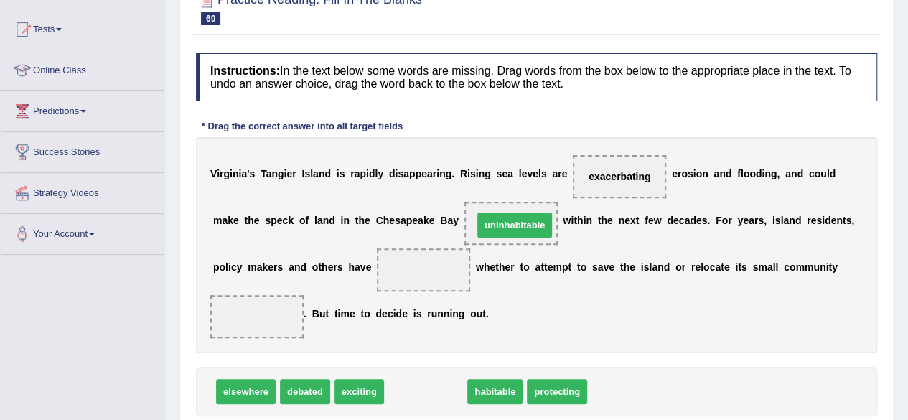
drag, startPoint x: 441, startPoint y: 387, endPoint x: 530, endPoint y: 220, distance: 188.9
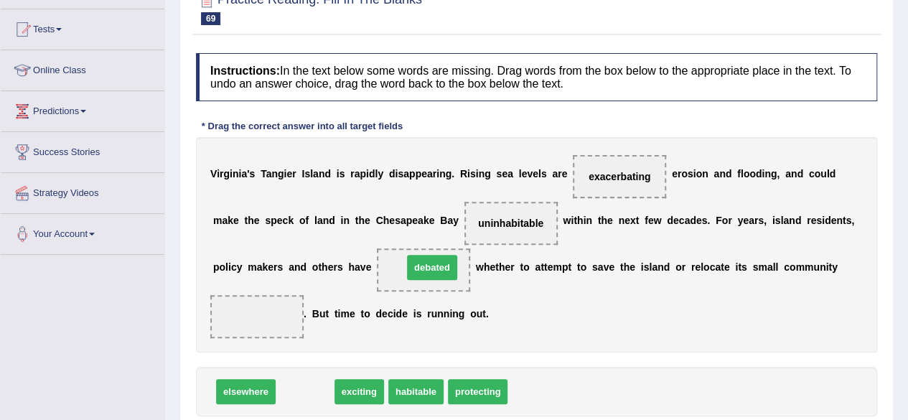
drag, startPoint x: 307, startPoint y: 391, endPoint x: 434, endPoint y: 266, distance: 177.7
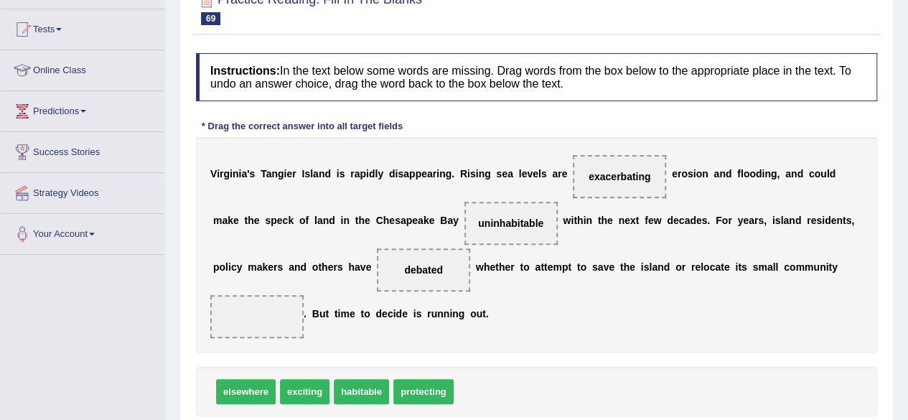
drag, startPoint x: 692, startPoint y: 274, endPoint x: 522, endPoint y: 297, distance: 171.7
click at [522, 297] on div "V i r g i n i a ' s T a n g i e r I s l a n d i s r a p i d l y d i s a p p e a…" at bounding box center [537, 244] width 682 height 215
drag, startPoint x: 351, startPoint y: 389, endPoint x: 244, endPoint y: 321, distance: 126.5
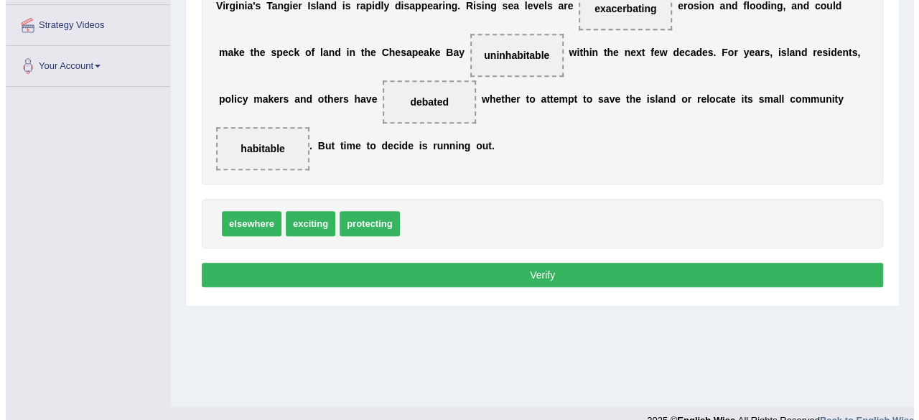
scroll to position [311, 0]
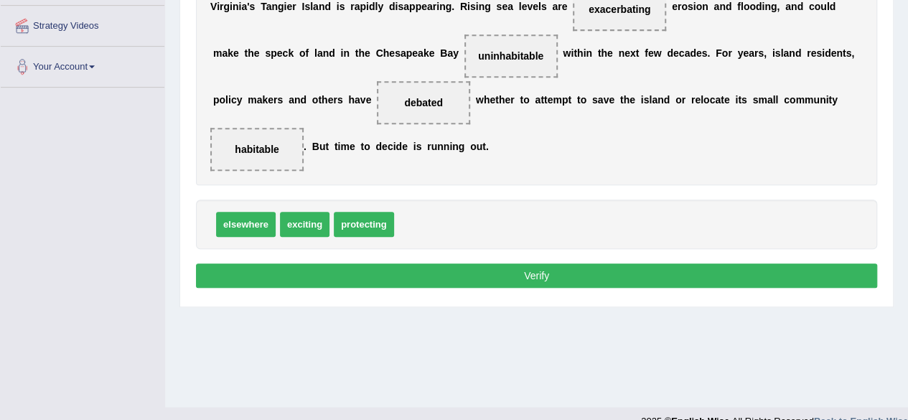
click at [447, 271] on button "Verify" at bounding box center [537, 276] width 682 height 24
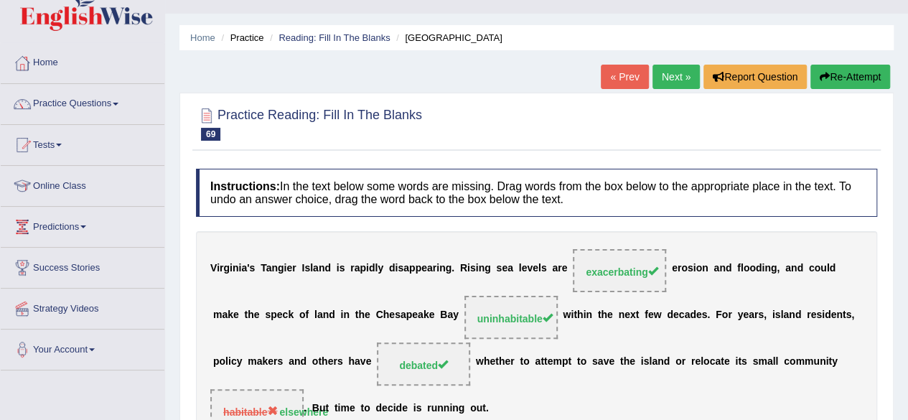
scroll to position [0, 0]
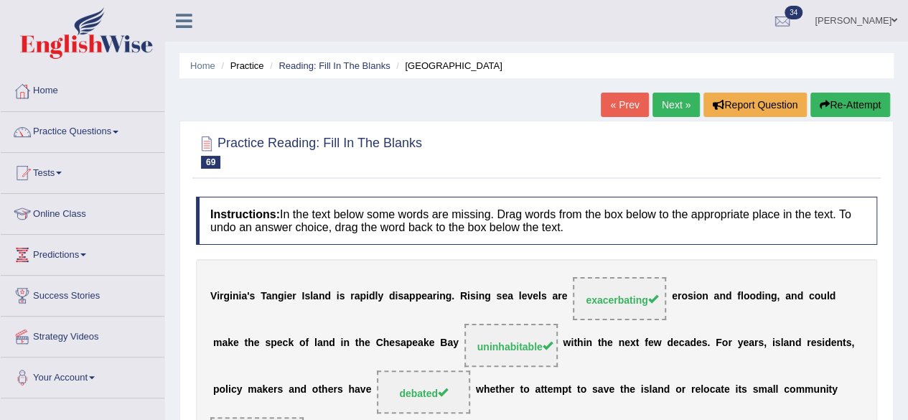
click at [665, 108] on link "Next »" at bounding box center [676, 105] width 47 height 24
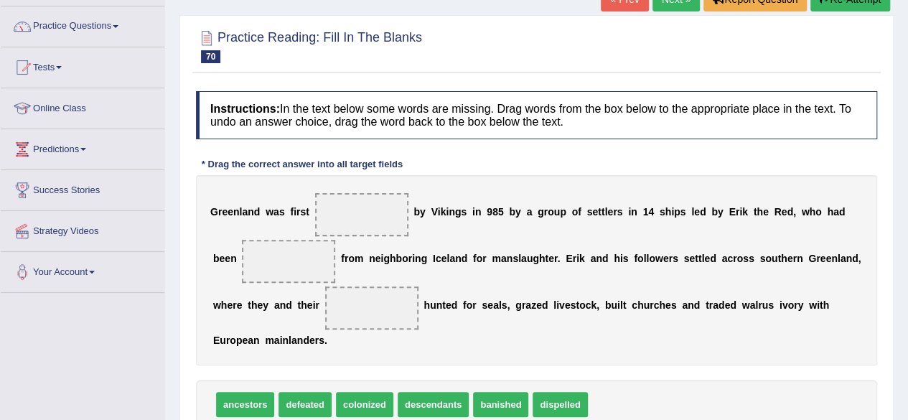
scroll to position [146, 0]
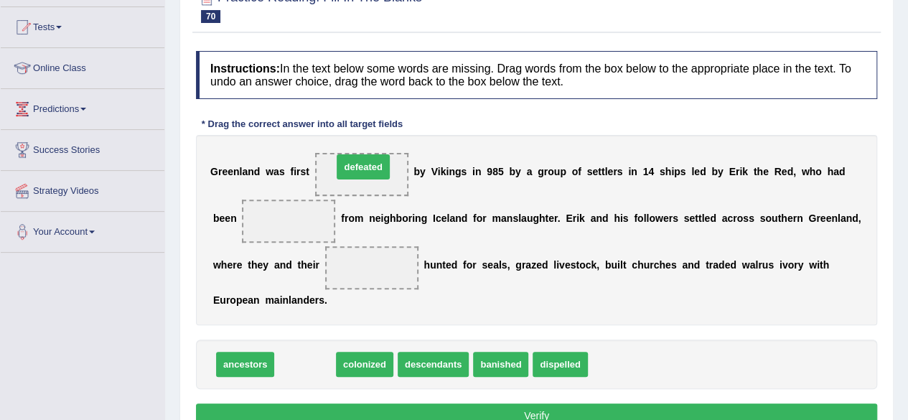
drag, startPoint x: 298, startPoint y: 360, endPoint x: 356, endPoint y: 167, distance: 201.1
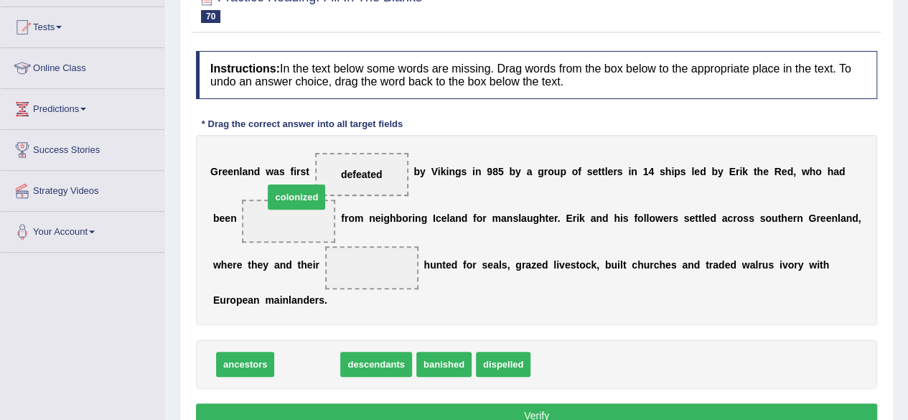
drag, startPoint x: 312, startPoint y: 358, endPoint x: 299, endPoint y: 190, distance: 168.5
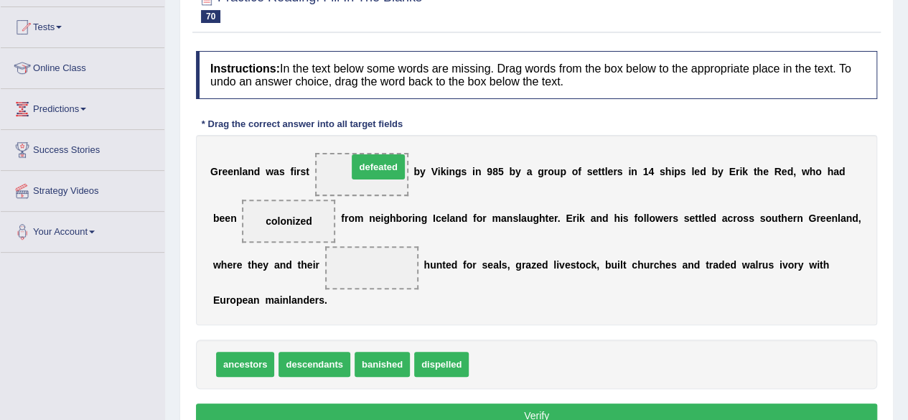
drag, startPoint x: 483, startPoint y: 366, endPoint x: 362, endPoint y: 169, distance: 231.8
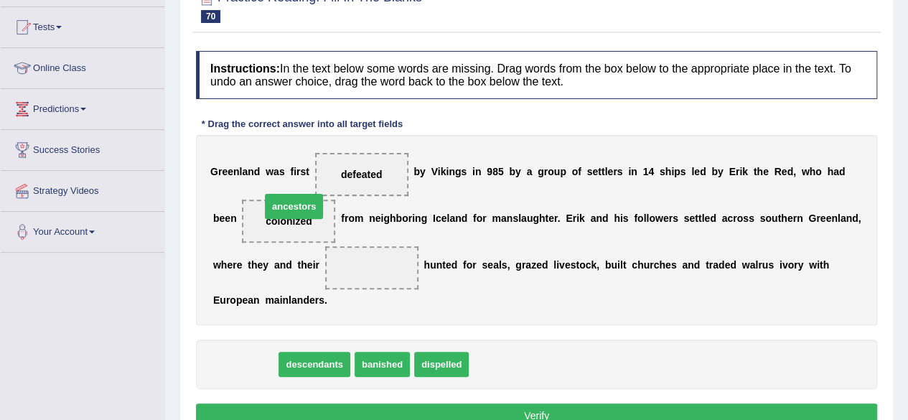
drag, startPoint x: 251, startPoint y: 362, endPoint x: 289, endPoint y: 232, distance: 135.2
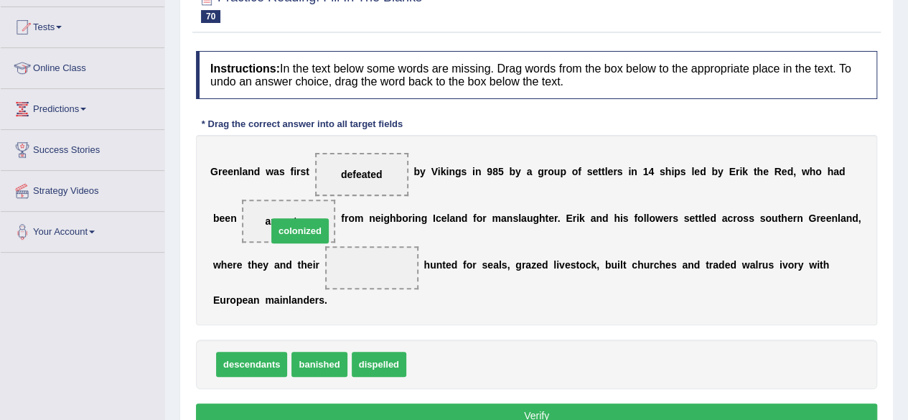
drag, startPoint x: 435, startPoint y: 367, endPoint x: 296, endPoint y: 233, distance: 193.0
drag, startPoint x: 423, startPoint y: 364, endPoint x: 363, endPoint y: 258, distance: 121.9
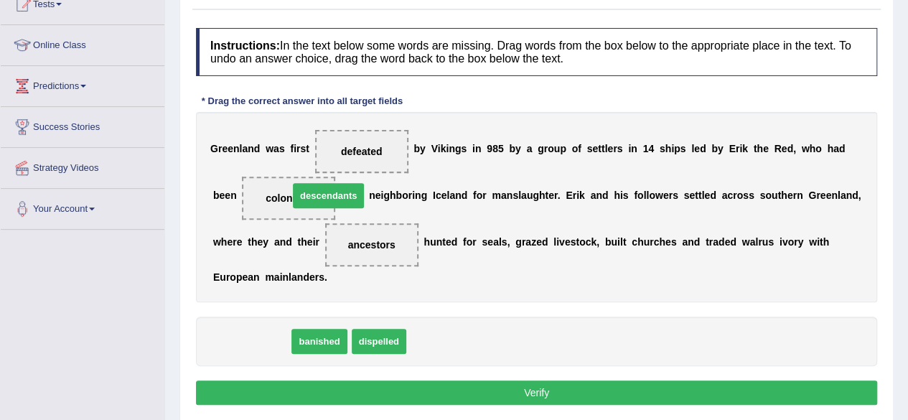
drag, startPoint x: 256, startPoint y: 339, endPoint x: 299, endPoint y: 208, distance: 137.6
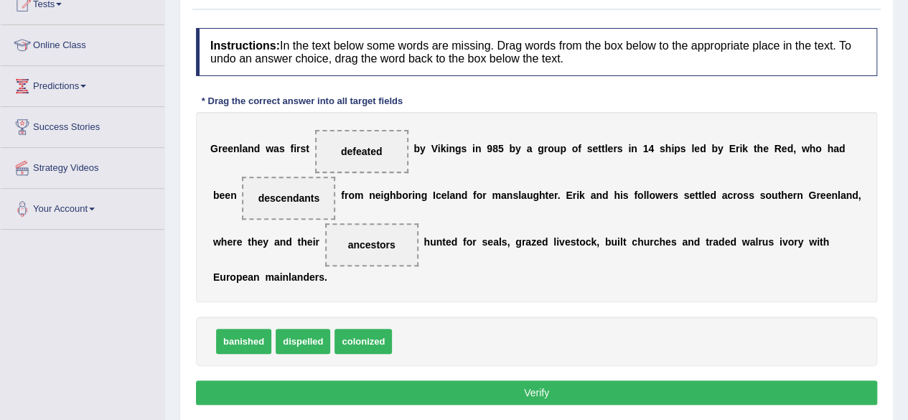
click at [451, 397] on button "Verify" at bounding box center [537, 393] width 682 height 24
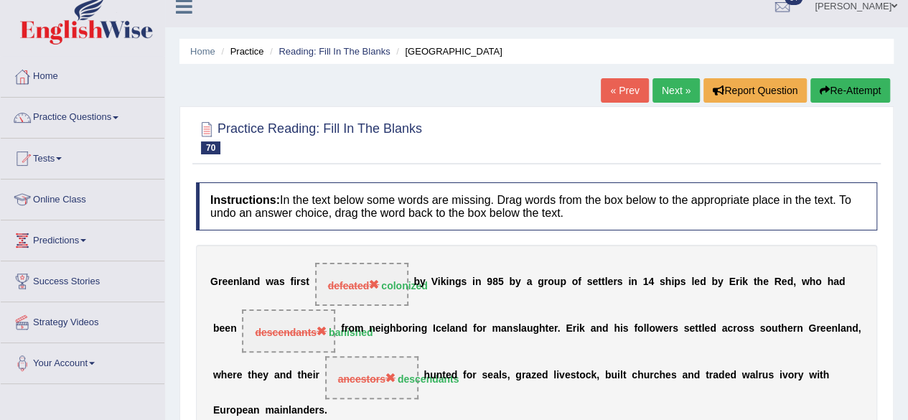
scroll to position [9, 0]
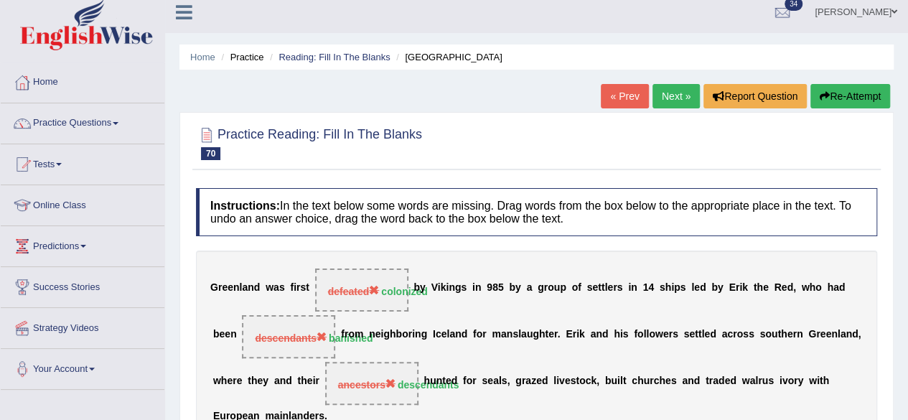
click at [661, 88] on link "Next »" at bounding box center [676, 96] width 47 height 24
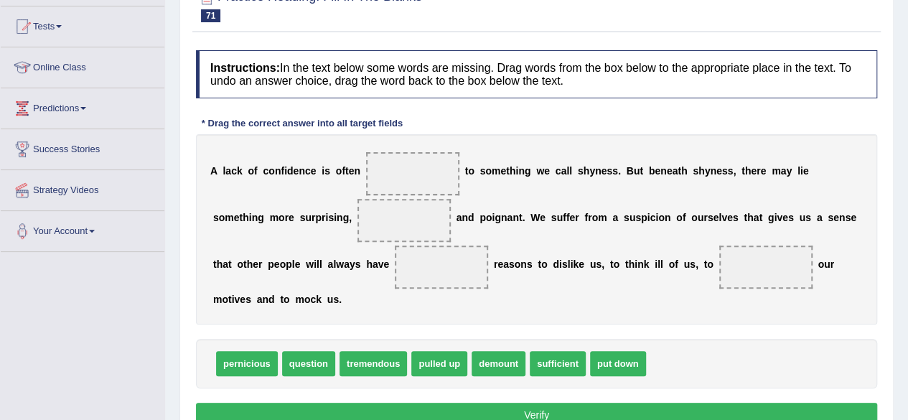
scroll to position [146, 0]
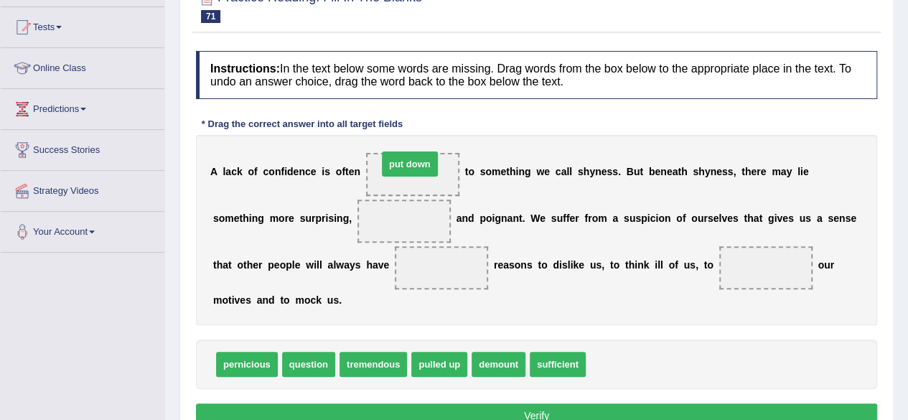
drag, startPoint x: 600, startPoint y: 361, endPoint x: 392, endPoint y: 162, distance: 288.5
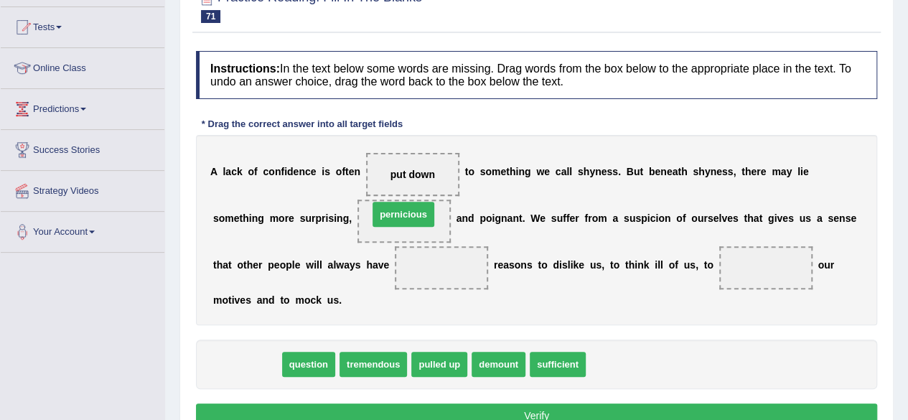
drag, startPoint x: 244, startPoint y: 357, endPoint x: 401, endPoint y: 208, distance: 216.4
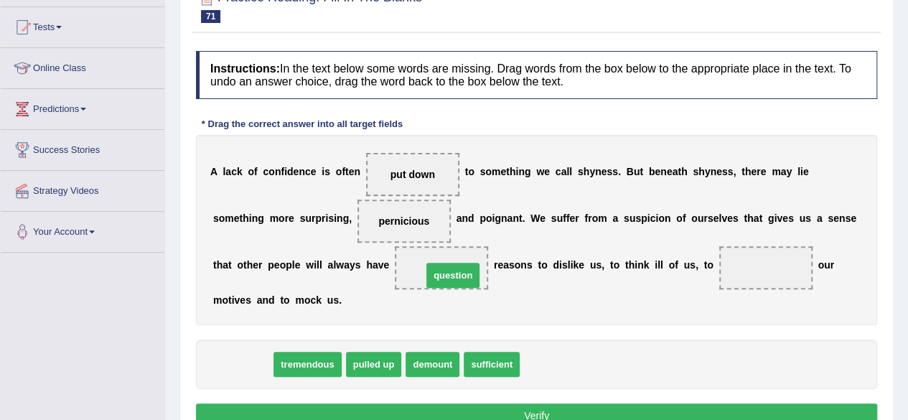
drag, startPoint x: 246, startPoint y: 363, endPoint x: 450, endPoint y: 274, distance: 222.3
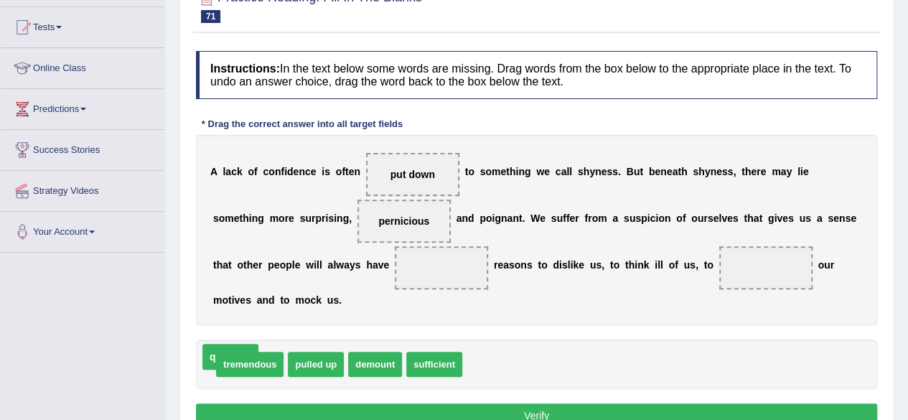
drag, startPoint x: 431, startPoint y: 262, endPoint x: 220, endPoint y: 351, distance: 229.2
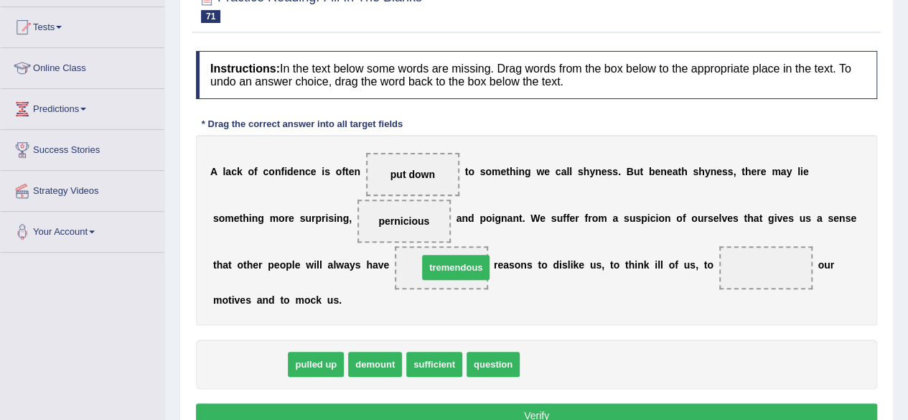
drag, startPoint x: 264, startPoint y: 362, endPoint x: 475, endPoint y: 262, distance: 234.2
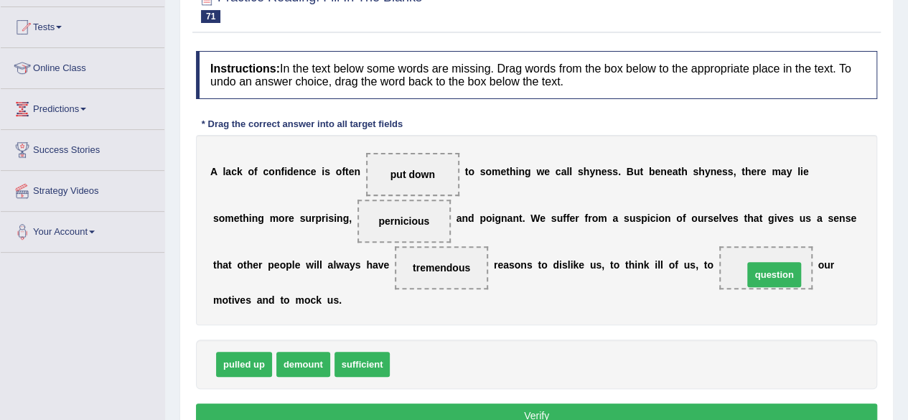
drag, startPoint x: 437, startPoint y: 360, endPoint x: 794, endPoint y: 265, distance: 369.3
click at [554, 406] on button "Verify" at bounding box center [537, 416] width 682 height 24
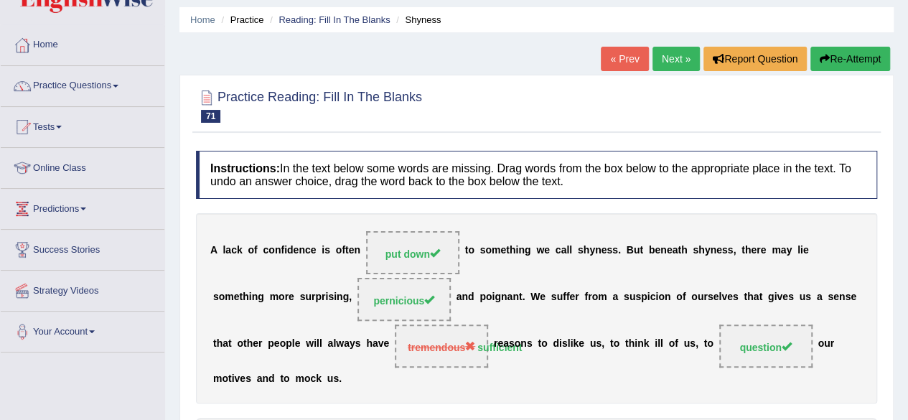
scroll to position [36, 0]
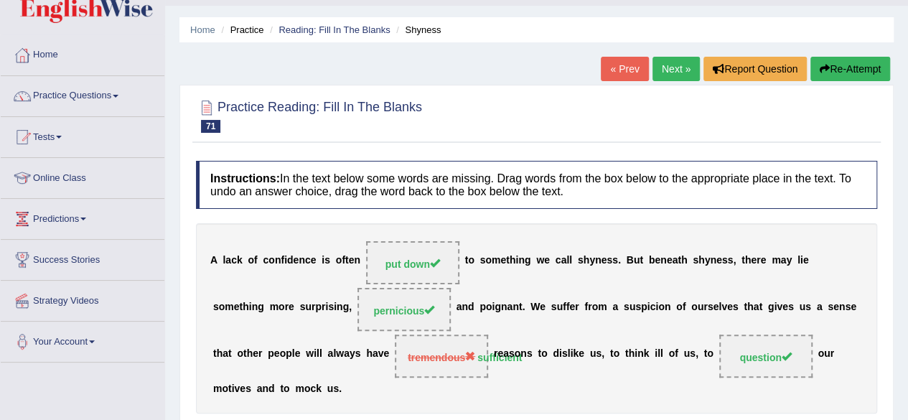
click at [672, 60] on link "Next »" at bounding box center [676, 69] width 47 height 24
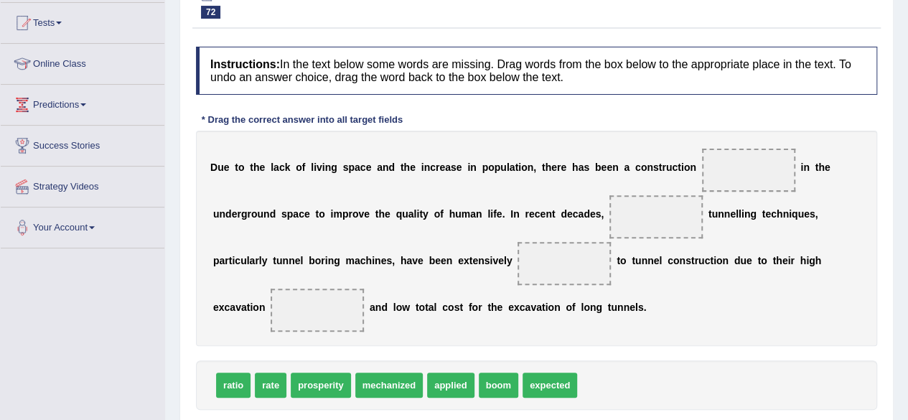
scroll to position [152, 0]
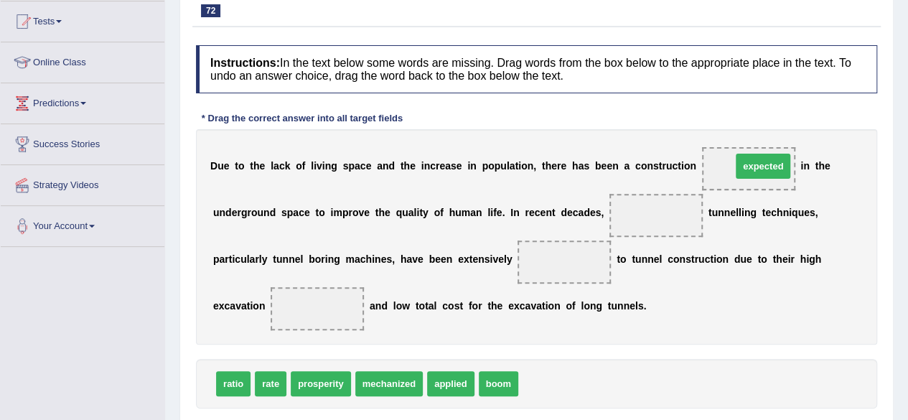
drag, startPoint x: 535, startPoint y: 377, endPoint x: 745, endPoint y: 162, distance: 300.6
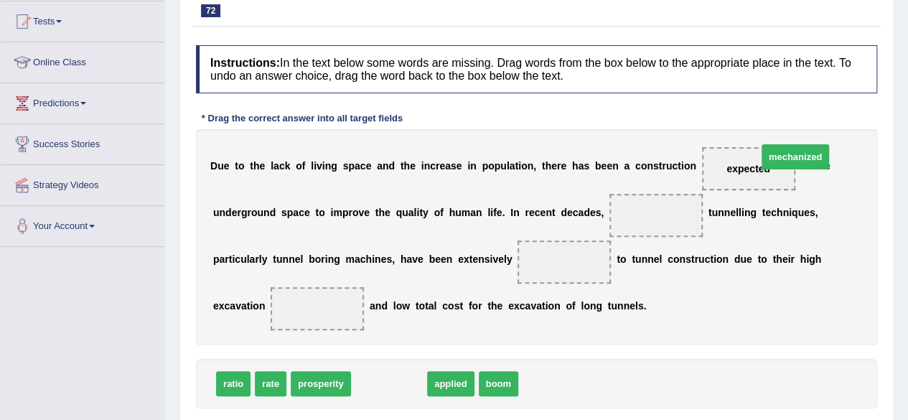
drag, startPoint x: 402, startPoint y: 377, endPoint x: 762, endPoint y: 162, distance: 419.4
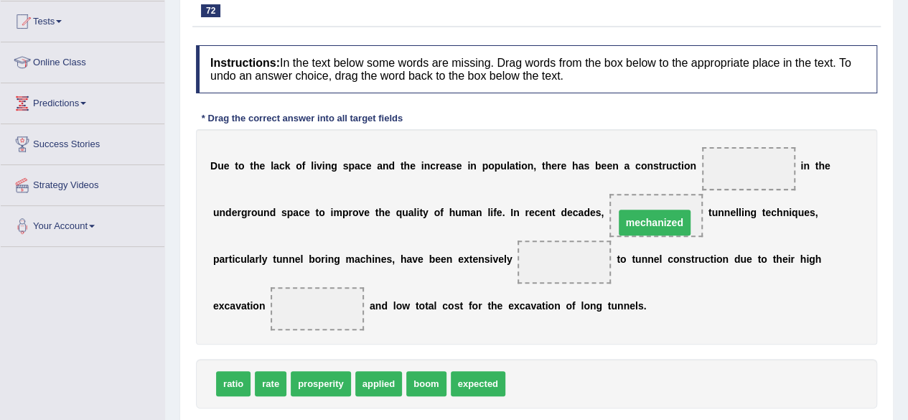
drag, startPoint x: 742, startPoint y: 169, endPoint x: 642, endPoint y: 222, distance: 113.1
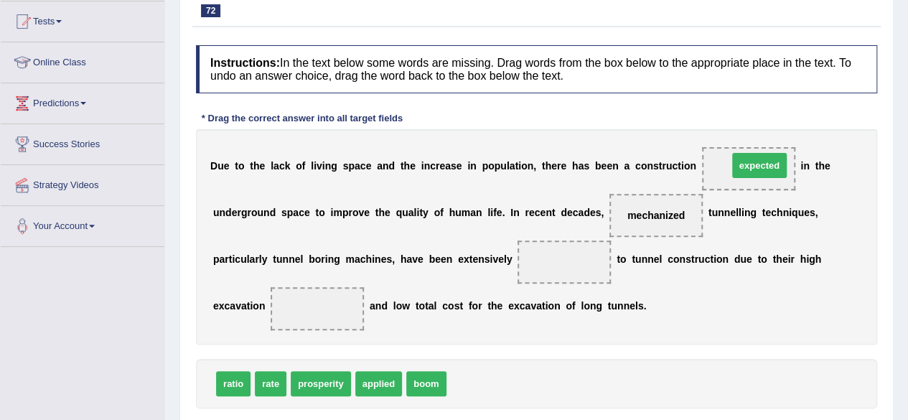
drag, startPoint x: 488, startPoint y: 380, endPoint x: 770, endPoint y: 162, distance: 356.3
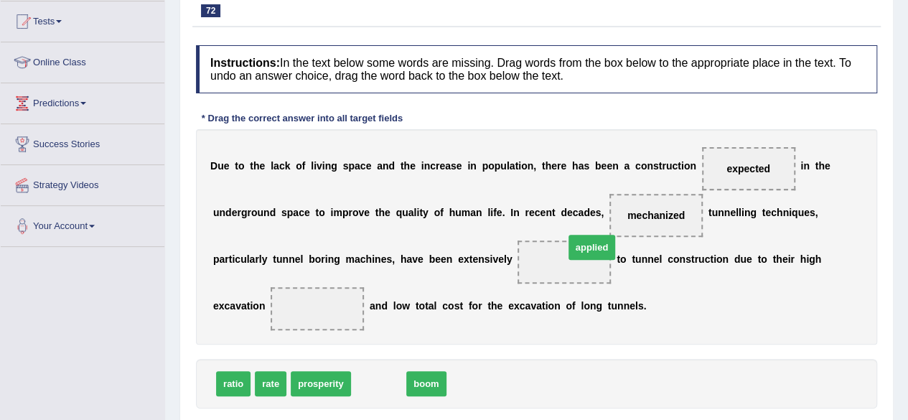
drag, startPoint x: 373, startPoint y: 378, endPoint x: 565, endPoint y: 257, distance: 226.6
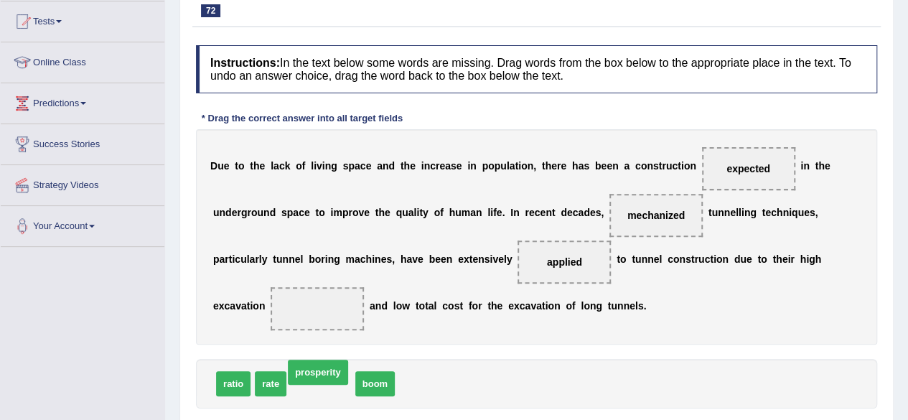
drag, startPoint x: 336, startPoint y: 381, endPoint x: 333, endPoint y: 373, distance: 9.1
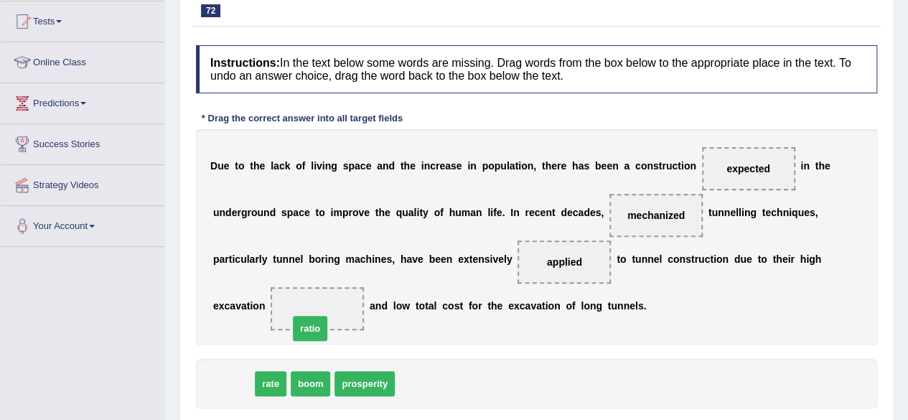
drag, startPoint x: 236, startPoint y: 388, endPoint x: 321, endPoint y: 324, distance: 106.7
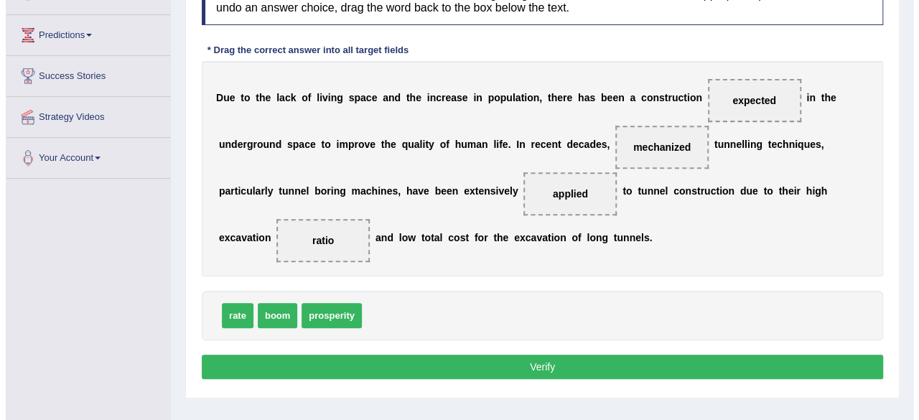
scroll to position [219, 0]
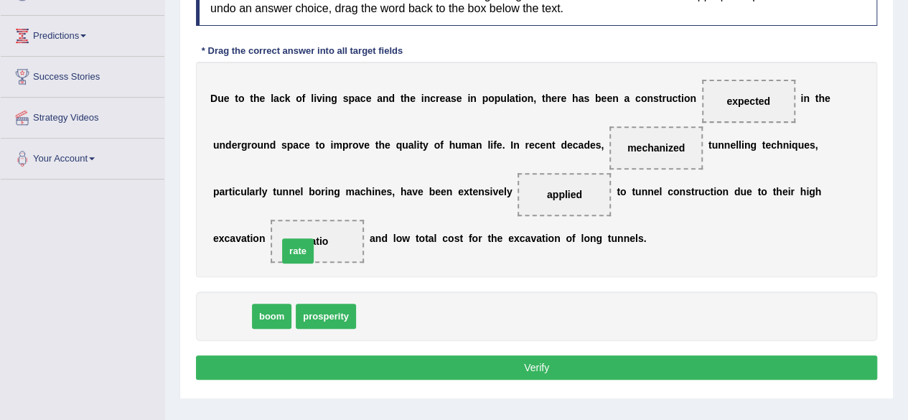
drag, startPoint x: 231, startPoint y: 312, endPoint x: 317, endPoint y: 236, distance: 114.4
click at [385, 366] on button "Verify" at bounding box center [537, 367] width 682 height 24
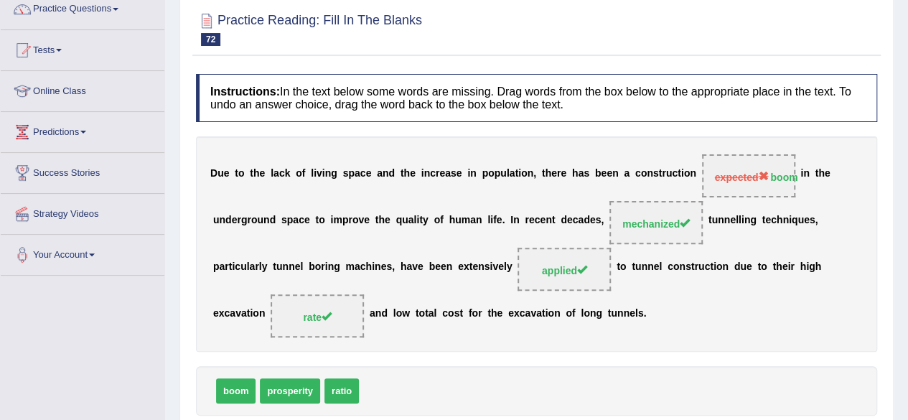
scroll to position [100, 0]
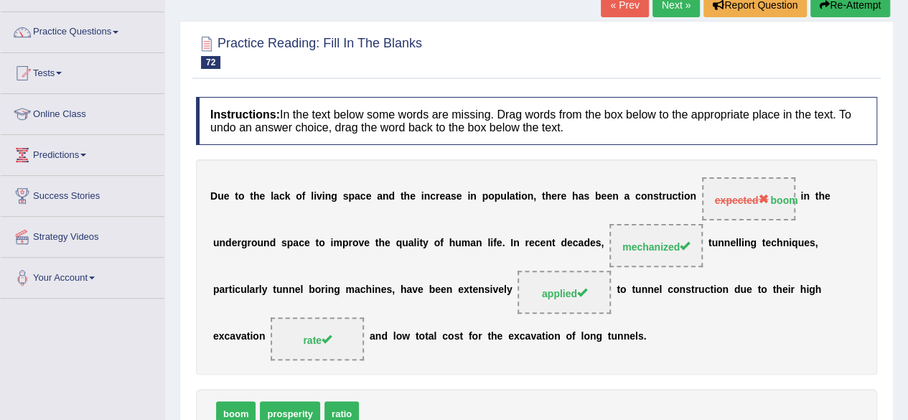
click at [654, 10] on link "Next »" at bounding box center [676, 5] width 47 height 24
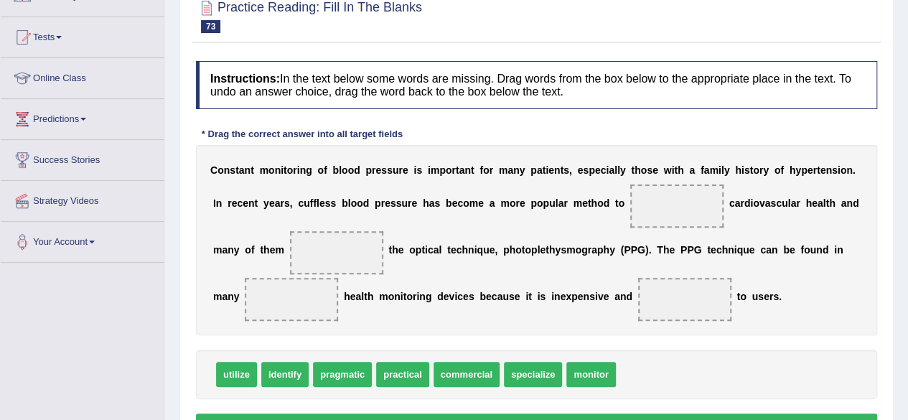
scroll to position [161, 0]
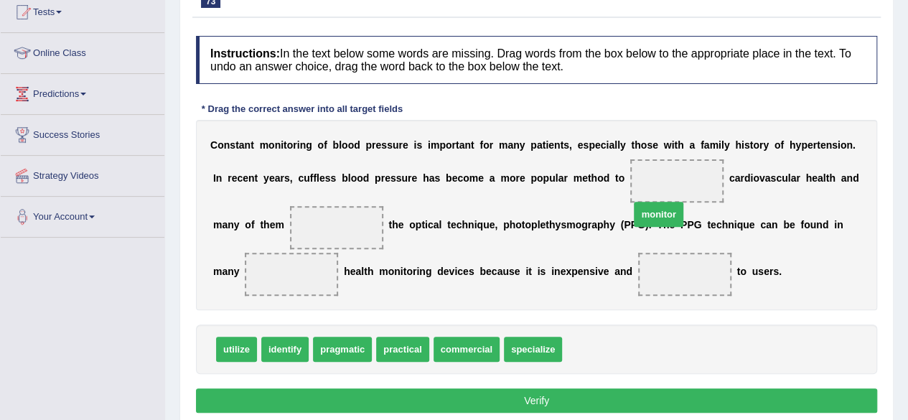
drag, startPoint x: 589, startPoint y: 348, endPoint x: 670, endPoint y: 190, distance: 178.3
click at [234, 348] on span "utilize" at bounding box center [236, 349] width 41 height 25
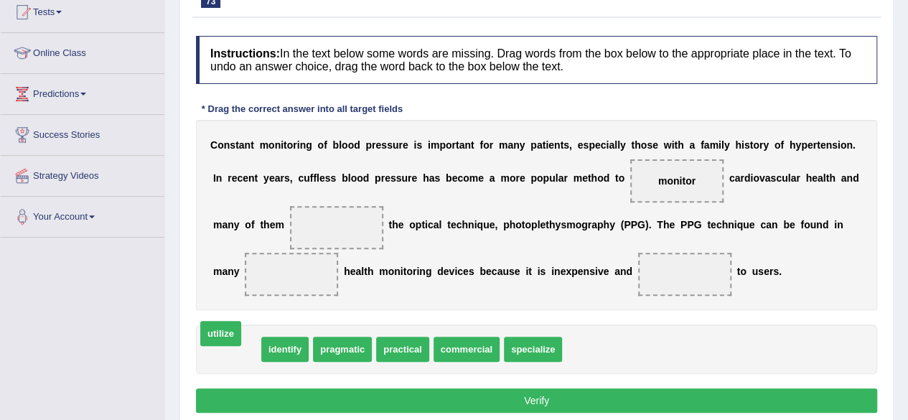
drag, startPoint x: 241, startPoint y: 350, endPoint x: 226, endPoint y: 334, distance: 22.3
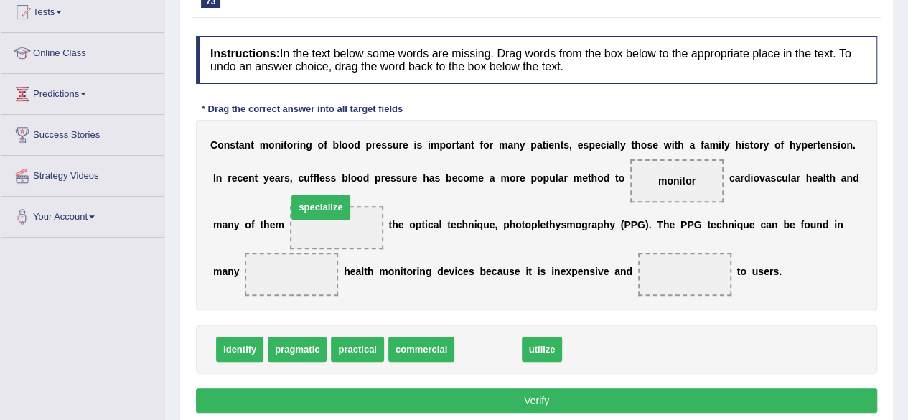
drag, startPoint x: 473, startPoint y: 347, endPoint x: 305, endPoint y: 223, distance: 209.1
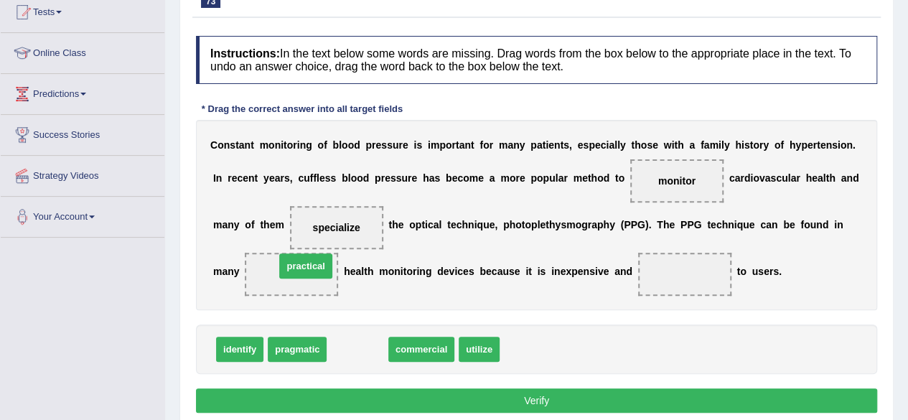
drag, startPoint x: 351, startPoint y: 350, endPoint x: 299, endPoint y: 268, distance: 96.8
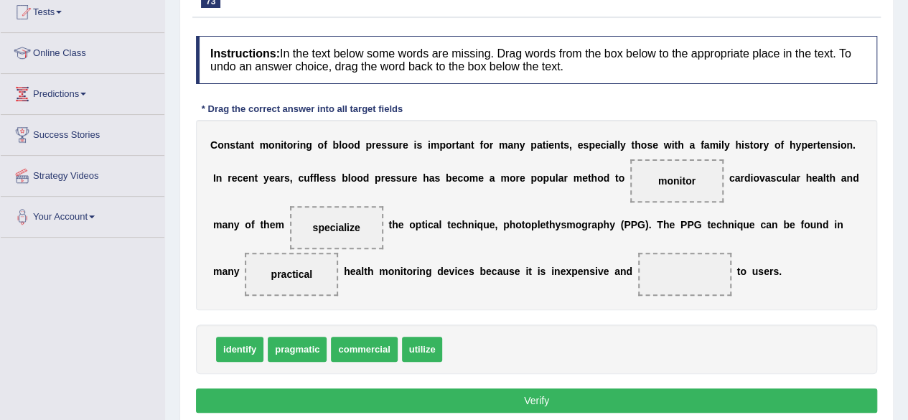
click at [349, 350] on span "commercial" at bounding box center [364, 349] width 66 height 25
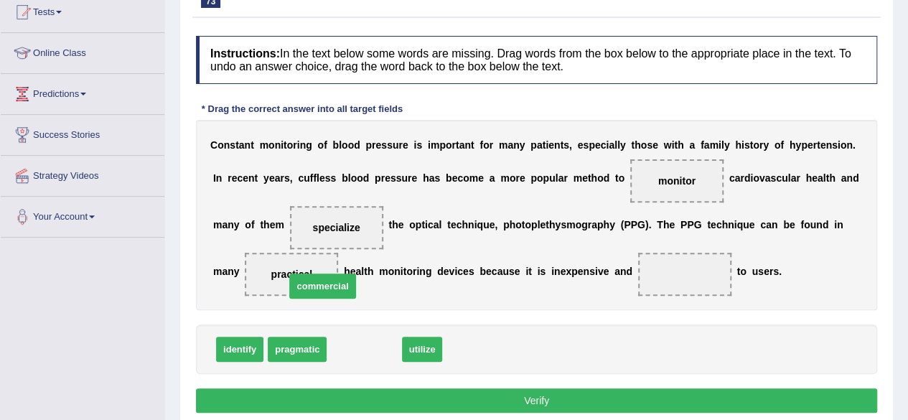
drag, startPoint x: 349, startPoint y: 350, endPoint x: 307, endPoint y: 287, distance: 75.7
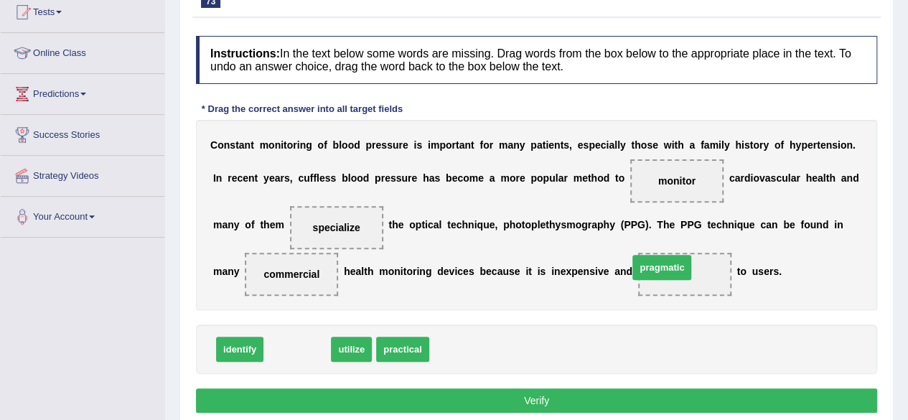
drag, startPoint x: 302, startPoint y: 345, endPoint x: 685, endPoint y: 271, distance: 390.7
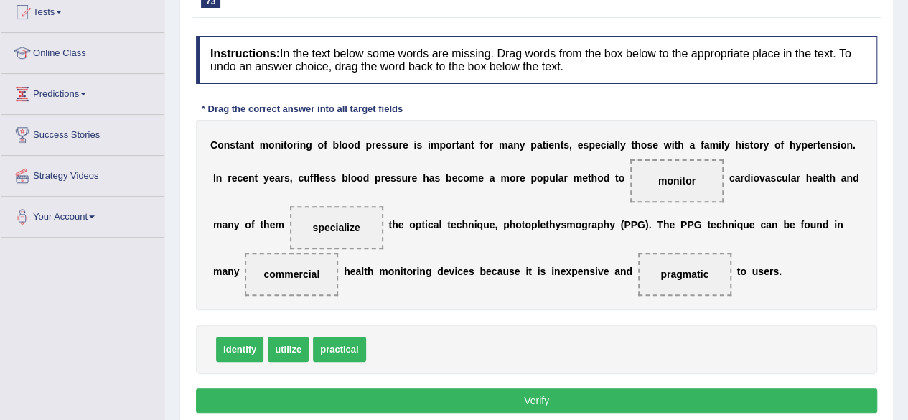
scroll to position [157, 0]
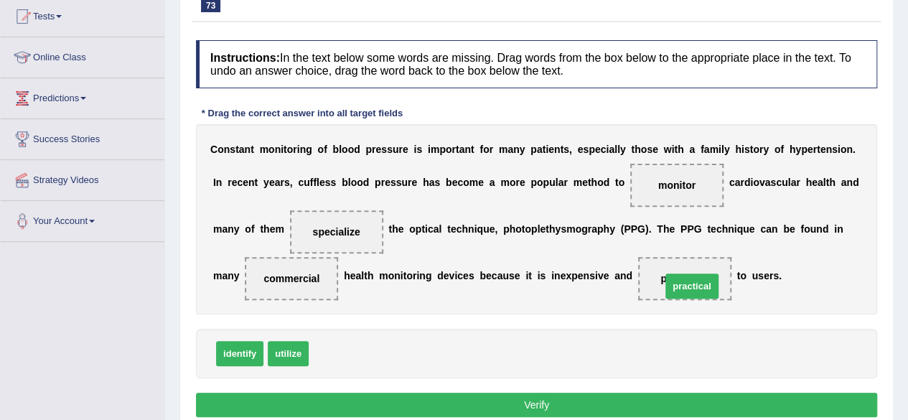
drag, startPoint x: 339, startPoint y: 351, endPoint x: 690, endPoint y: 285, distance: 357.3
click at [330, 396] on button "Verify" at bounding box center [537, 405] width 682 height 24
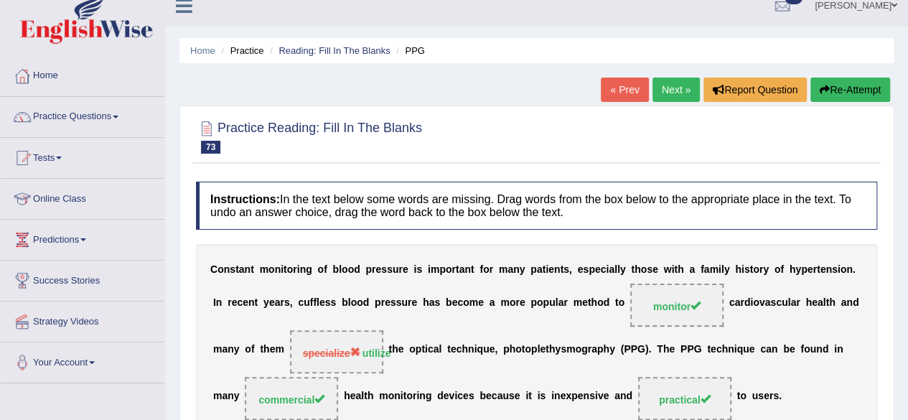
scroll to position [0, 0]
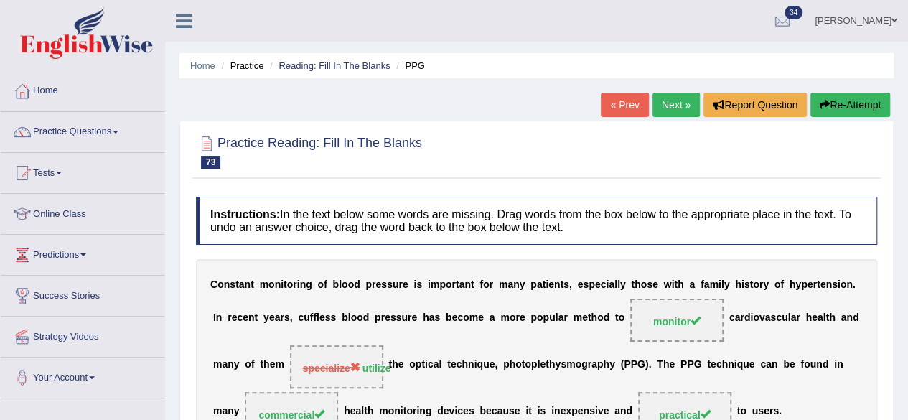
click at [680, 104] on link "Next »" at bounding box center [676, 105] width 47 height 24
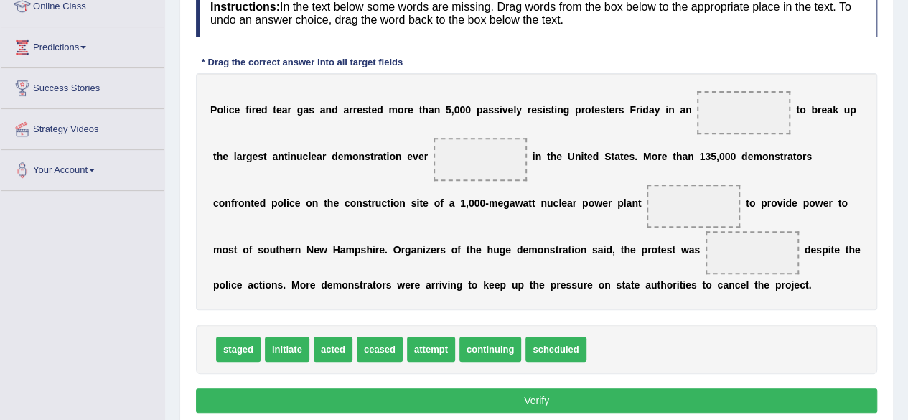
scroll to position [211, 0]
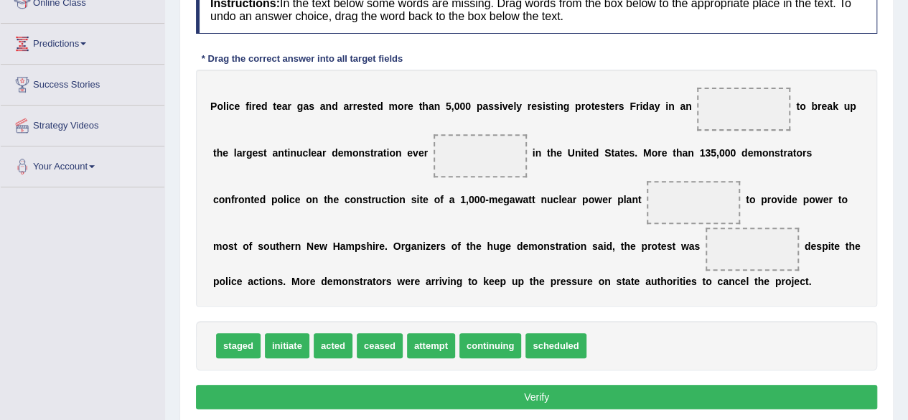
click at [419, 347] on span "attempt" at bounding box center [431, 345] width 48 height 25
drag, startPoint x: 419, startPoint y: 347, endPoint x: 735, endPoint y: 121, distance: 387.6
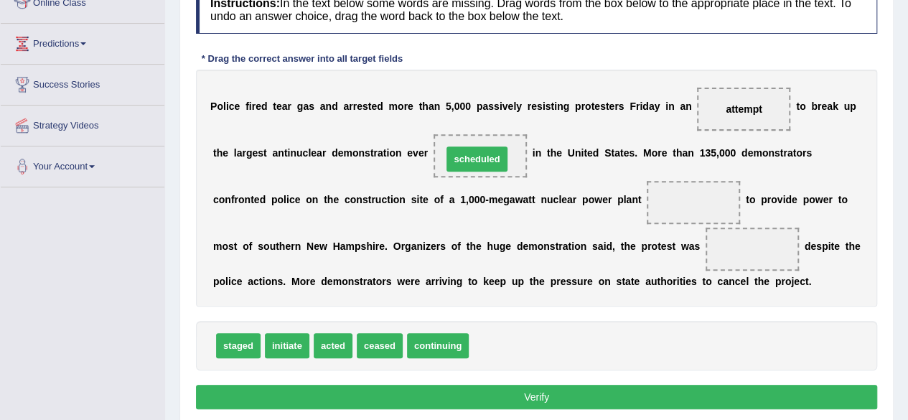
drag, startPoint x: 488, startPoint y: 347, endPoint x: 461, endPoint y: 160, distance: 188.6
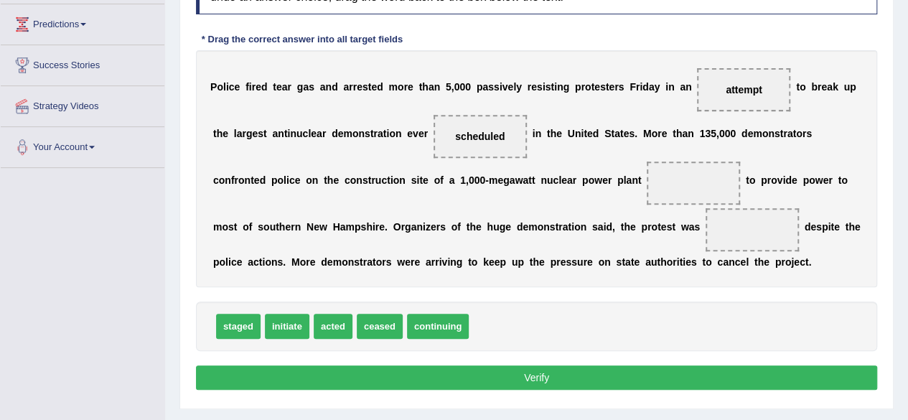
scroll to position [223, 0]
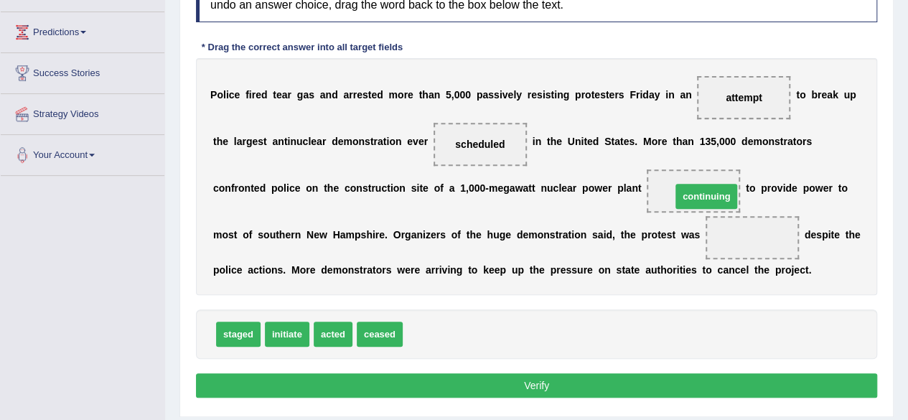
drag, startPoint x: 421, startPoint y: 328, endPoint x: 689, endPoint y: 190, distance: 301.9
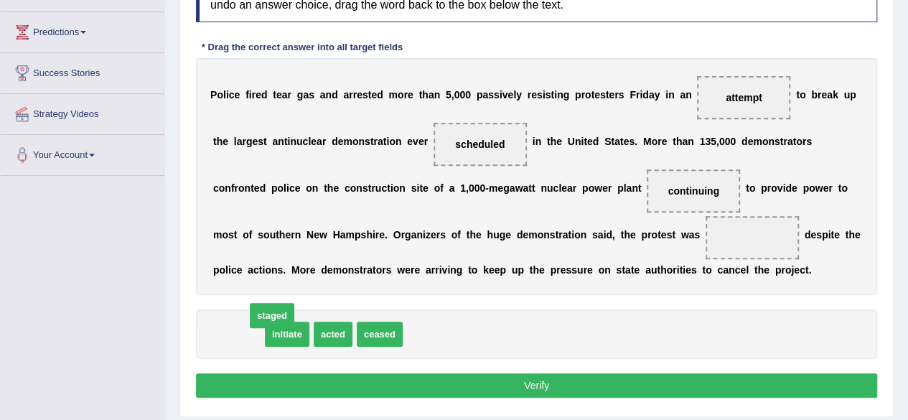
drag, startPoint x: 245, startPoint y: 334, endPoint x: 279, endPoint y: 331, distance: 33.9
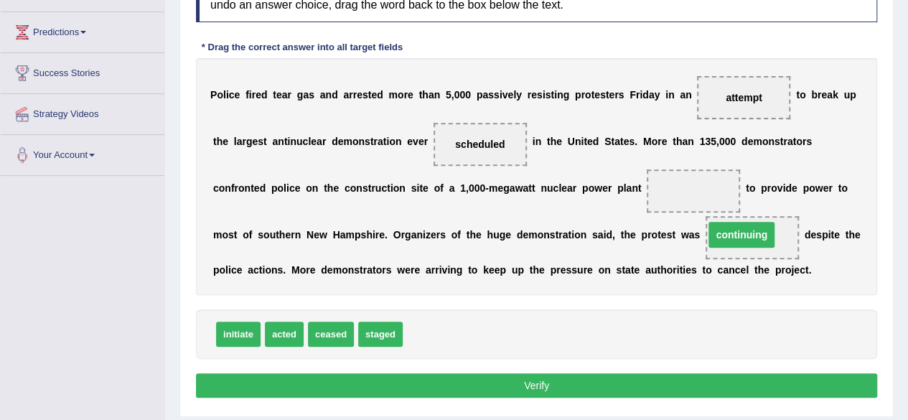
drag, startPoint x: 698, startPoint y: 187, endPoint x: 753, endPoint y: 236, distance: 74.3
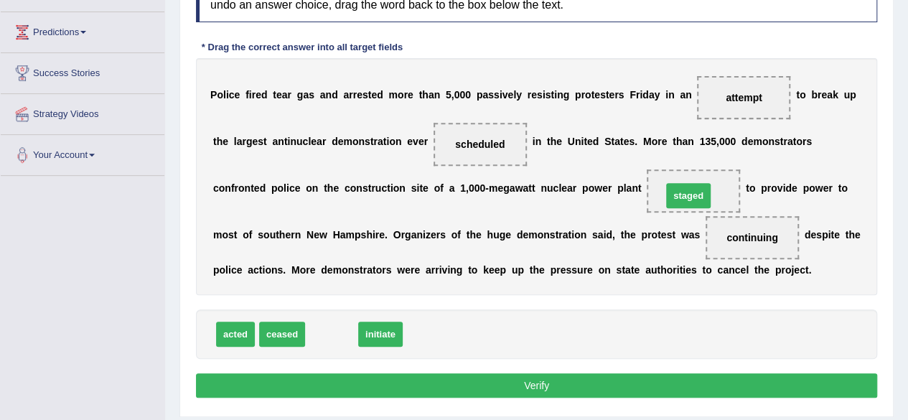
drag, startPoint x: 330, startPoint y: 333, endPoint x: 687, endPoint y: 195, distance: 382.9
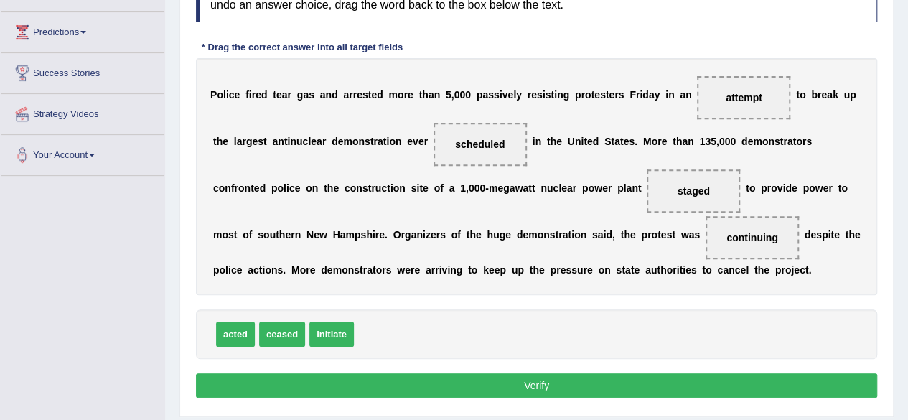
click at [506, 384] on button "Verify" at bounding box center [537, 385] width 682 height 24
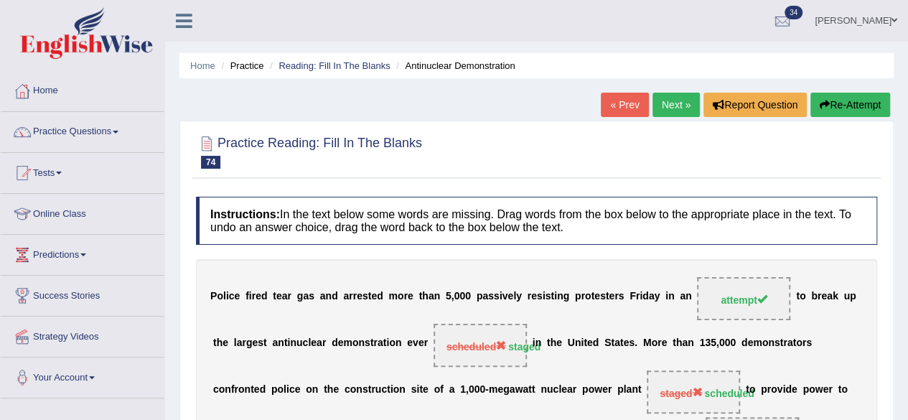
scroll to position [1, 0]
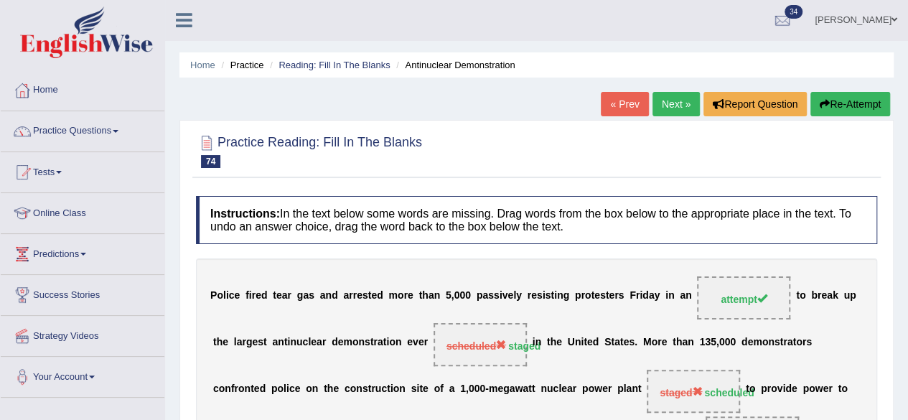
click at [655, 98] on link "Next »" at bounding box center [676, 104] width 47 height 24
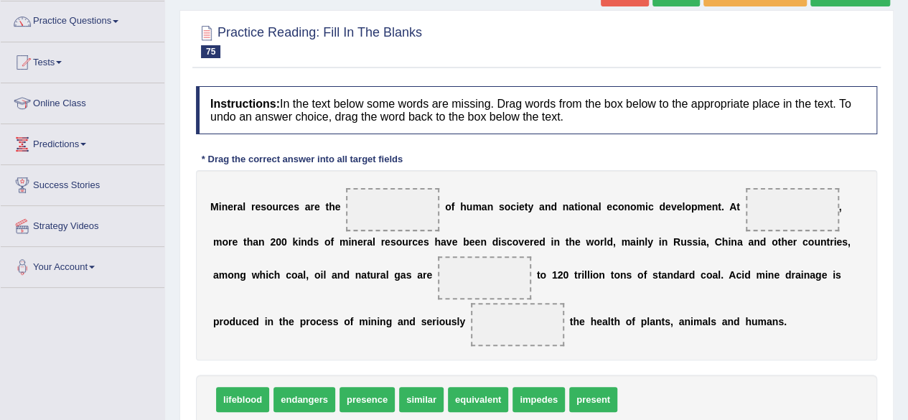
scroll to position [162, 0]
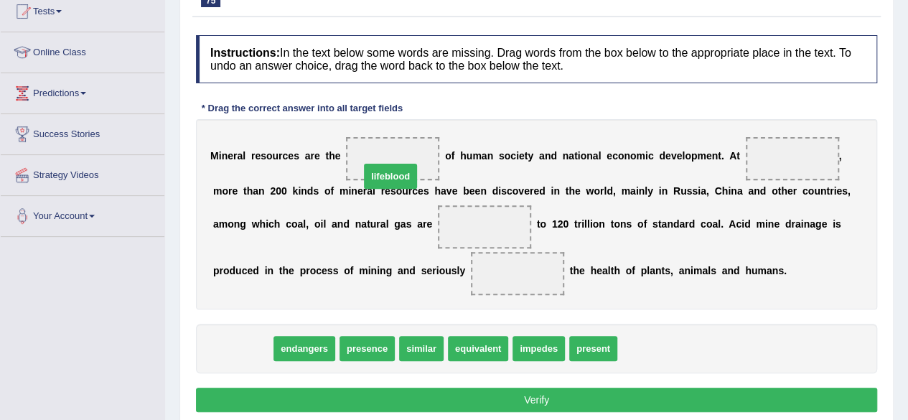
drag, startPoint x: 237, startPoint y: 349, endPoint x: 409, endPoint y: 157, distance: 257.8
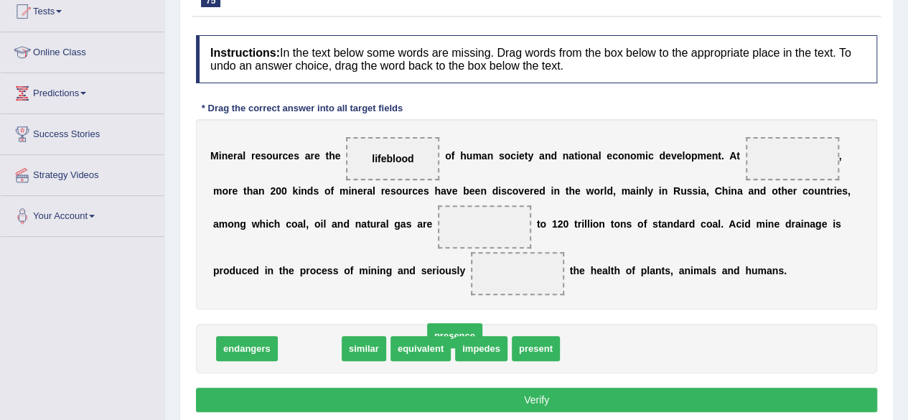
drag, startPoint x: 323, startPoint y: 344, endPoint x: 378, endPoint y: 345, distance: 54.6
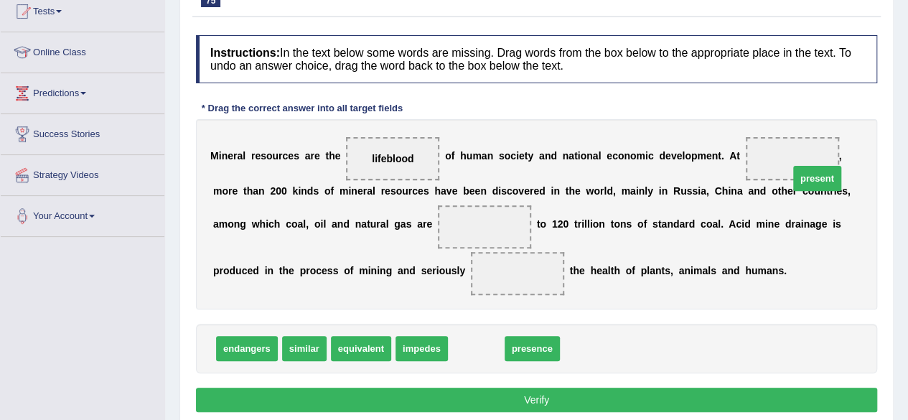
drag, startPoint x: 465, startPoint y: 351, endPoint x: 788, endPoint y: 173, distance: 368.4
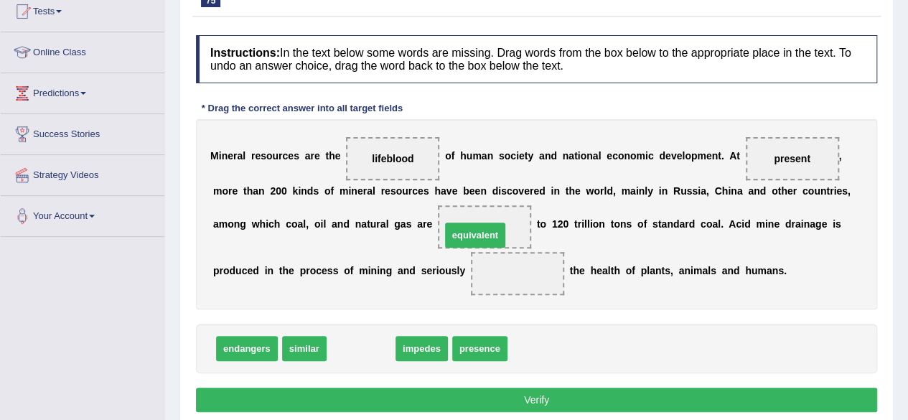
drag, startPoint x: 363, startPoint y: 348, endPoint x: 477, endPoint y: 235, distance: 161.0
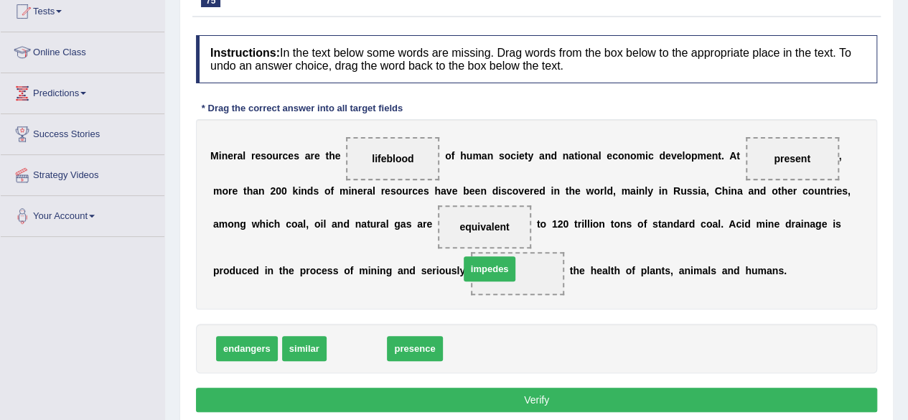
drag, startPoint x: 361, startPoint y: 350, endPoint x: 516, endPoint y: 288, distance: 167.0
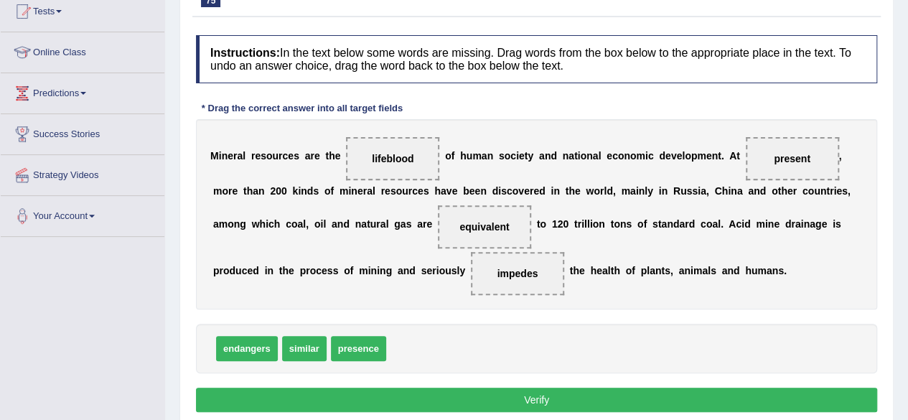
click at [335, 396] on button "Verify" at bounding box center [537, 400] width 682 height 24
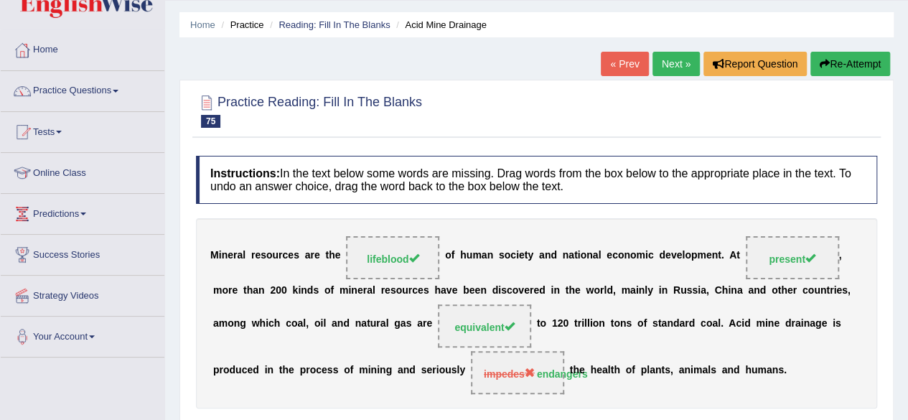
scroll to position [33, 0]
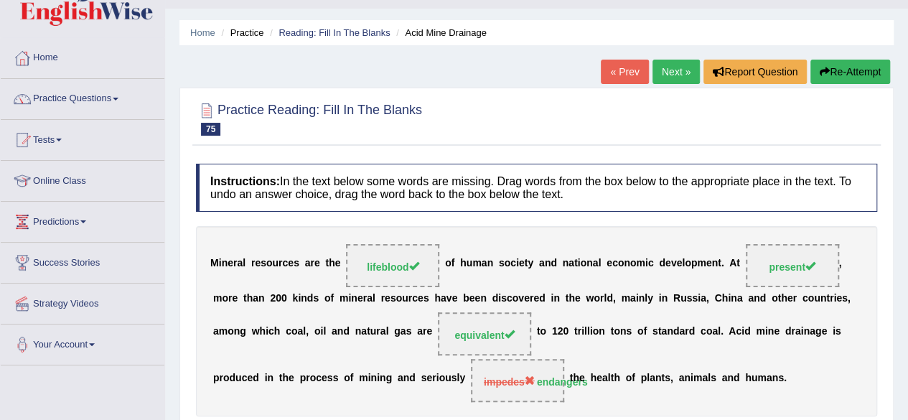
click at [672, 80] on link "Next »" at bounding box center [676, 72] width 47 height 24
